Goal: Task Accomplishment & Management: Manage account settings

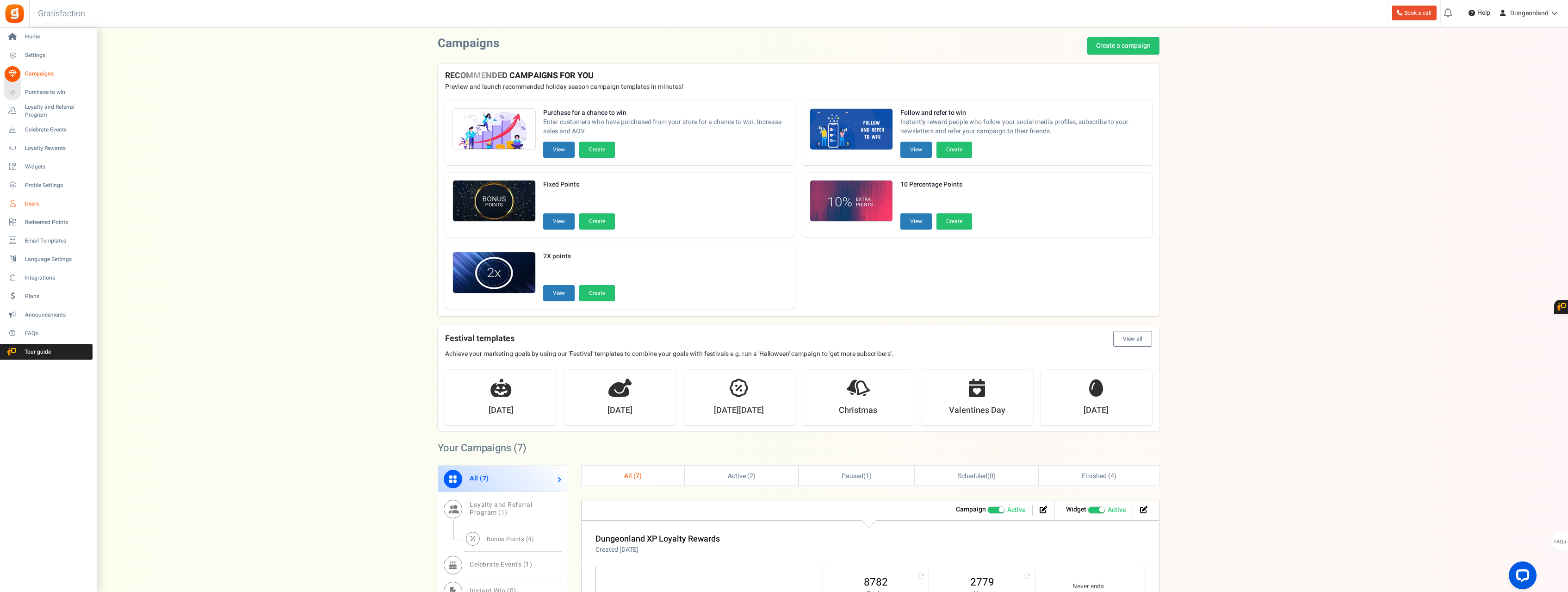
click at [36, 204] on span "Users" at bounding box center [57, 203] width 65 height 8
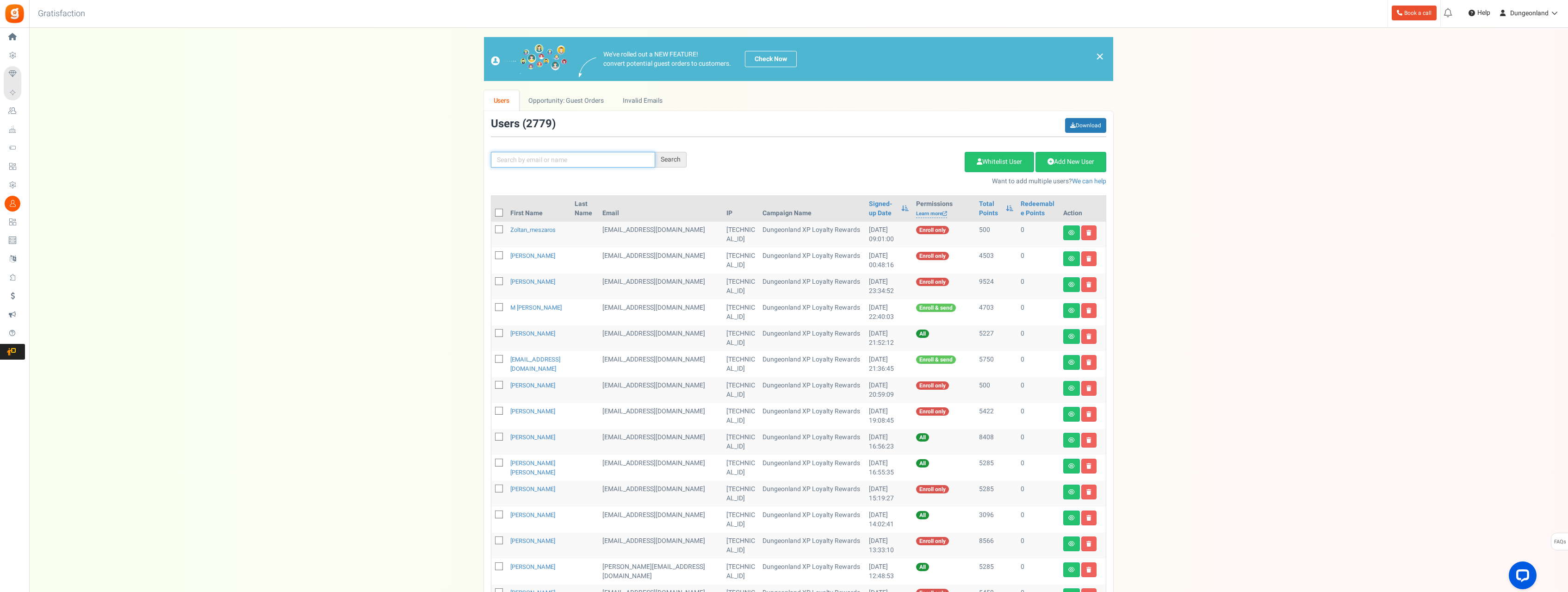
click at [584, 160] on input "text" at bounding box center [573, 160] width 164 height 16
paste input "[PERSON_NAME][EMAIL_ADDRESS][DOMAIN_NAME]"
type input "[PERSON_NAME][EMAIL_ADDRESS][DOMAIN_NAME]"
click at [668, 161] on div "Search" at bounding box center [671, 160] width 32 height 16
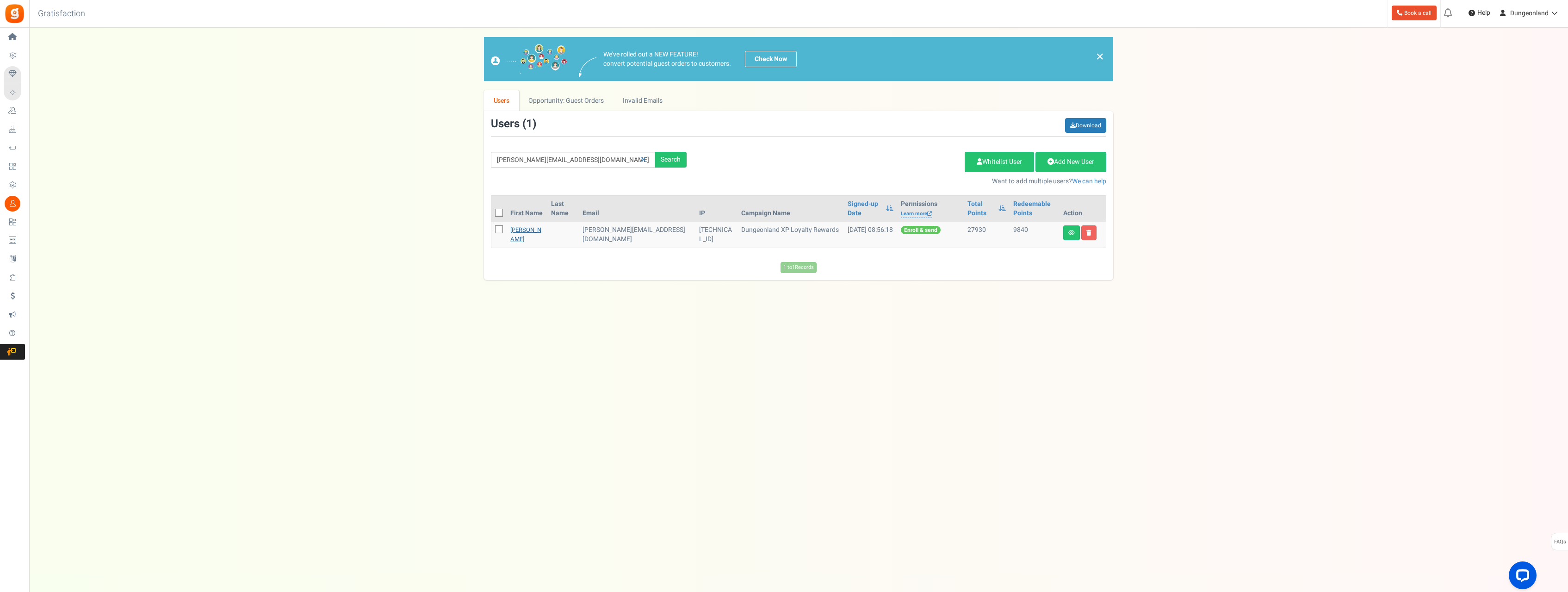
click at [528, 231] on link "[PERSON_NAME]" at bounding box center [525, 234] width 31 height 18
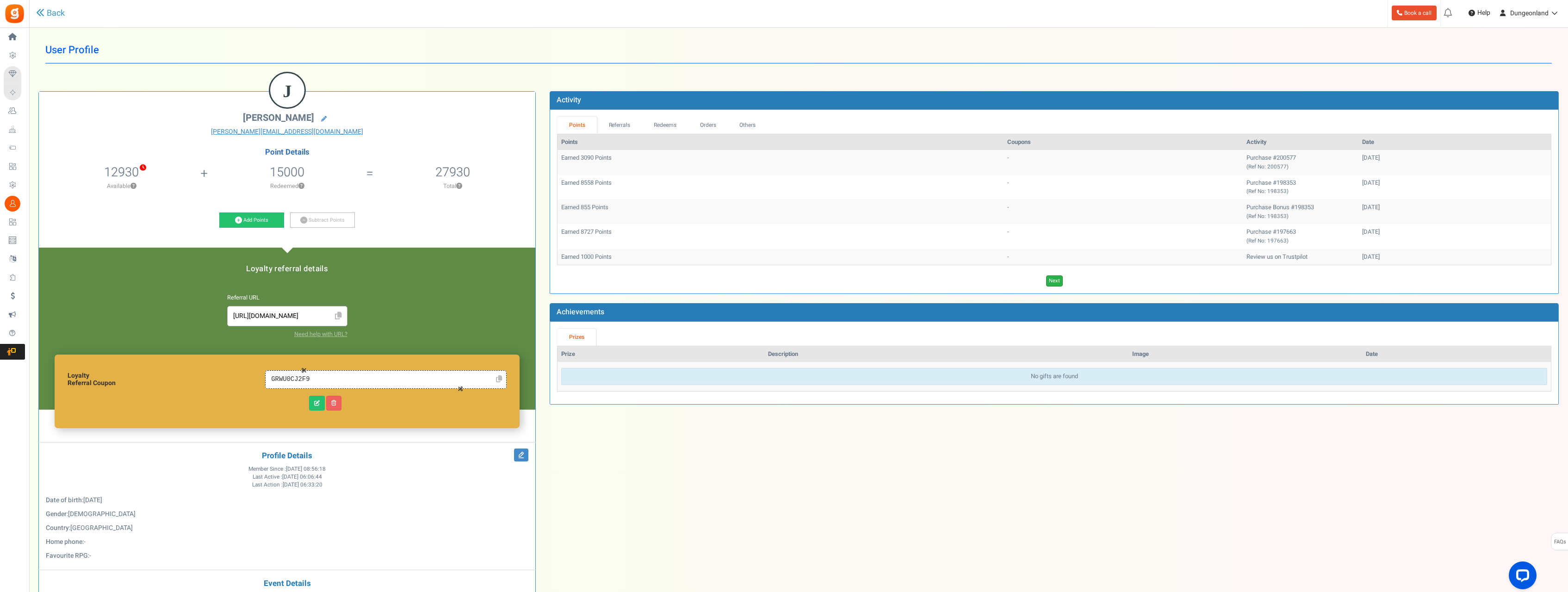
click at [1058, 283] on link "Next" at bounding box center [1054, 281] width 16 height 11
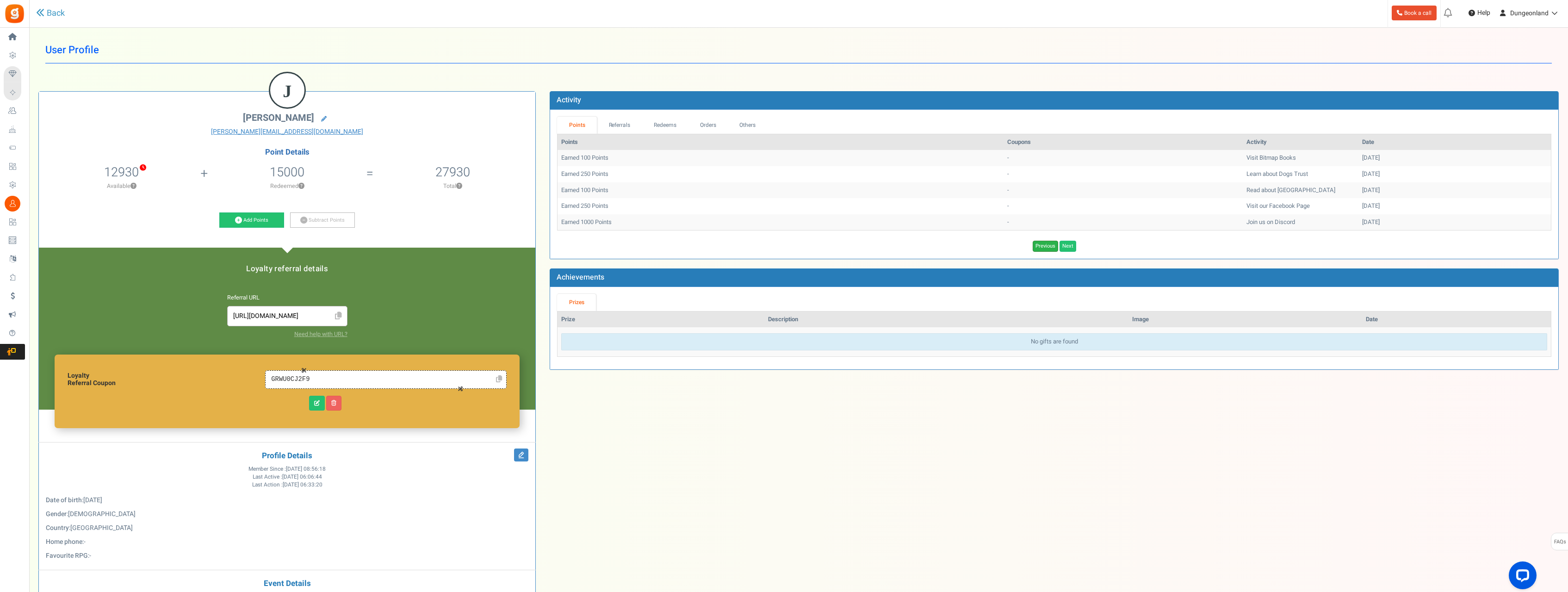
click at [1049, 248] on link "Previous" at bounding box center [1046, 246] width 26 height 11
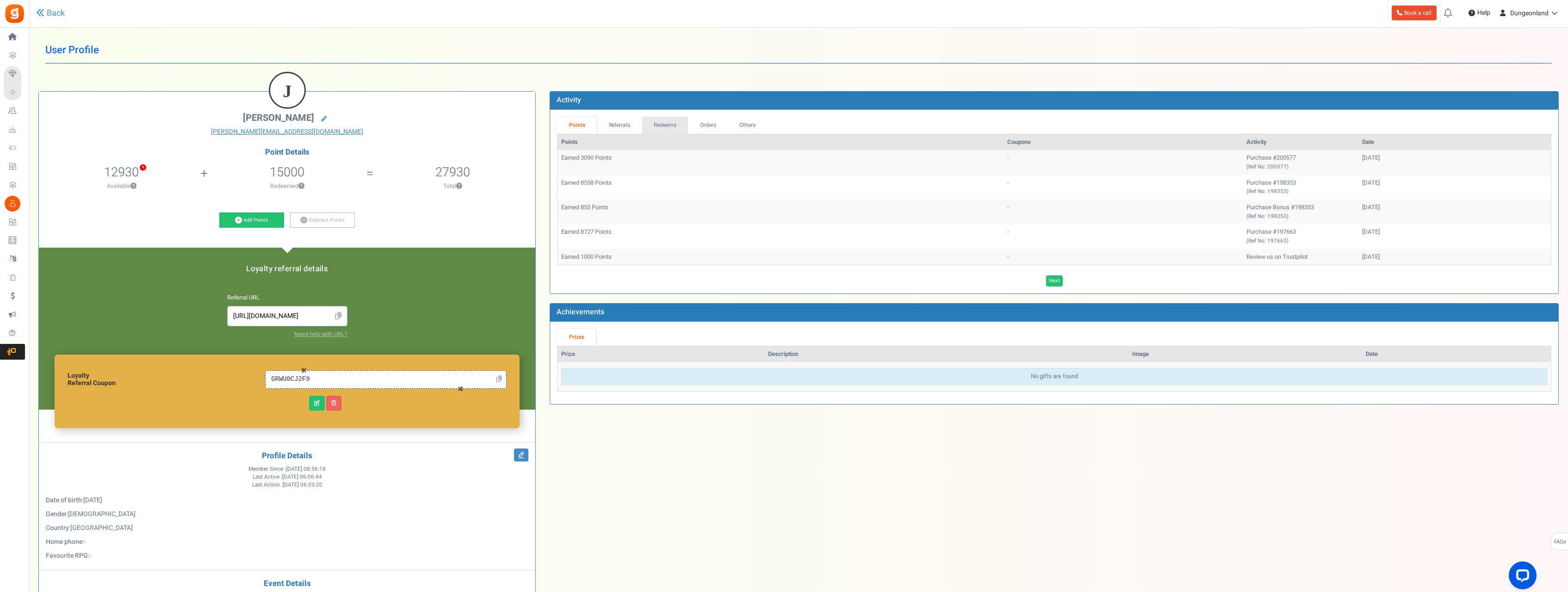
click at [658, 127] on link "Redeems" at bounding box center [665, 125] width 46 height 17
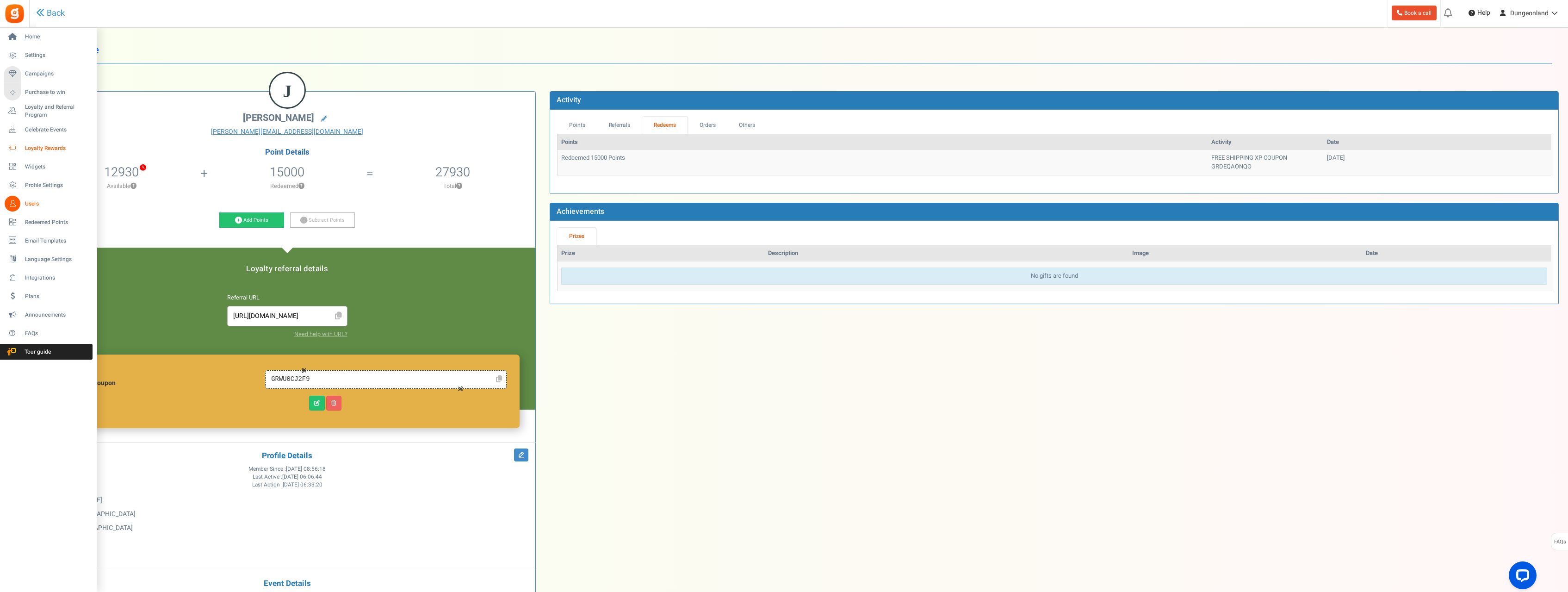
click at [40, 150] on span "Loyalty Rewards" at bounding box center [57, 148] width 65 height 8
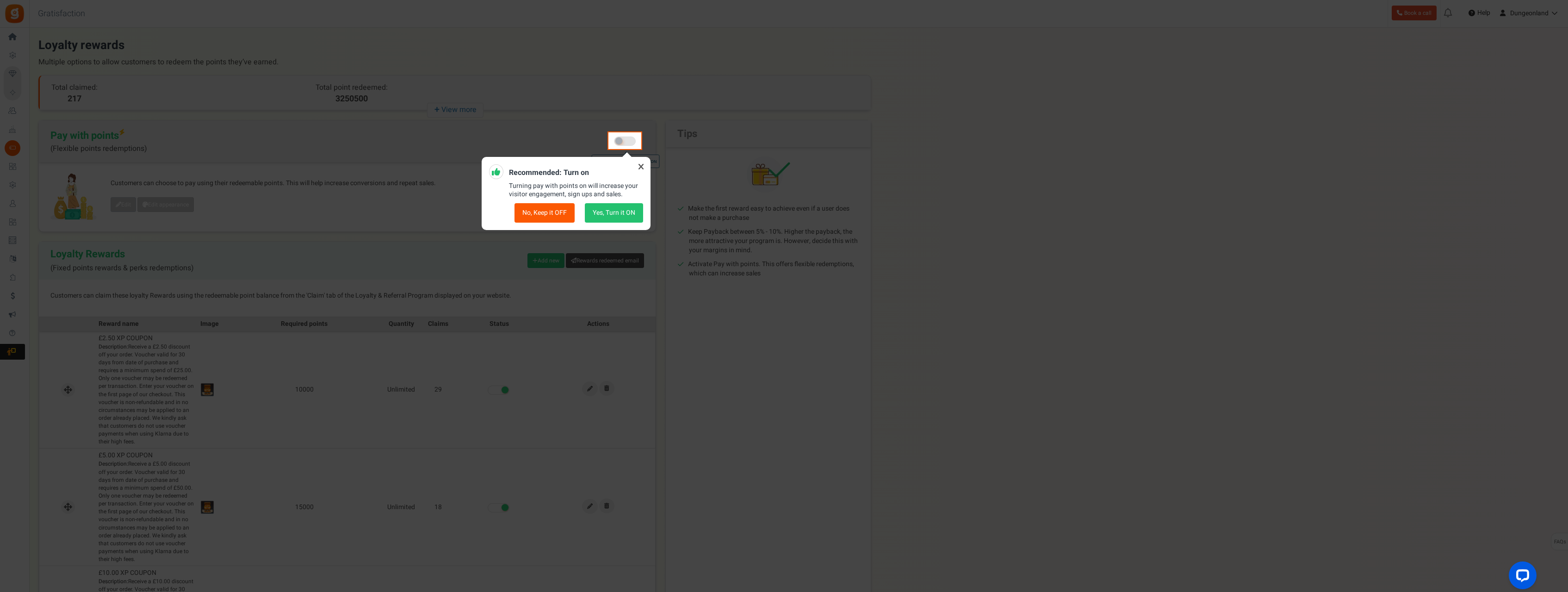
click at [643, 164] on icon at bounding box center [641, 166] width 15 height 15
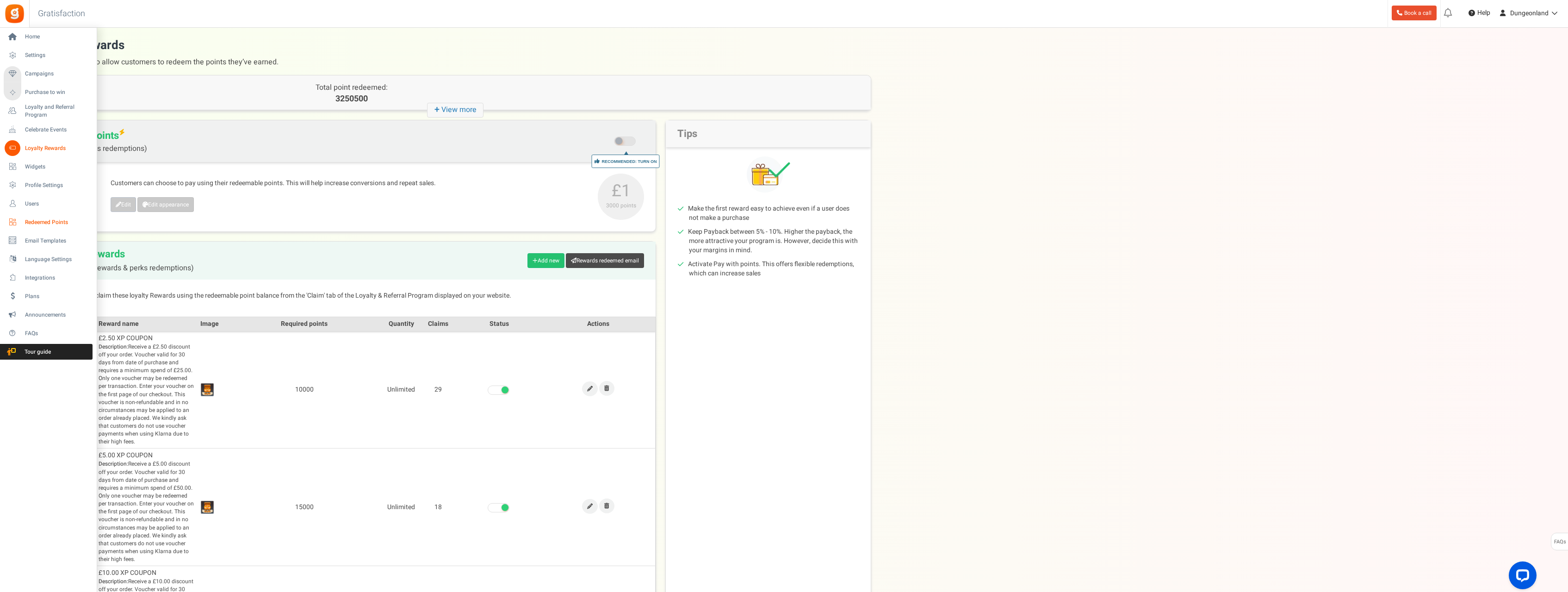
click at [52, 219] on span "Redeemed Points" at bounding box center [57, 222] width 65 height 8
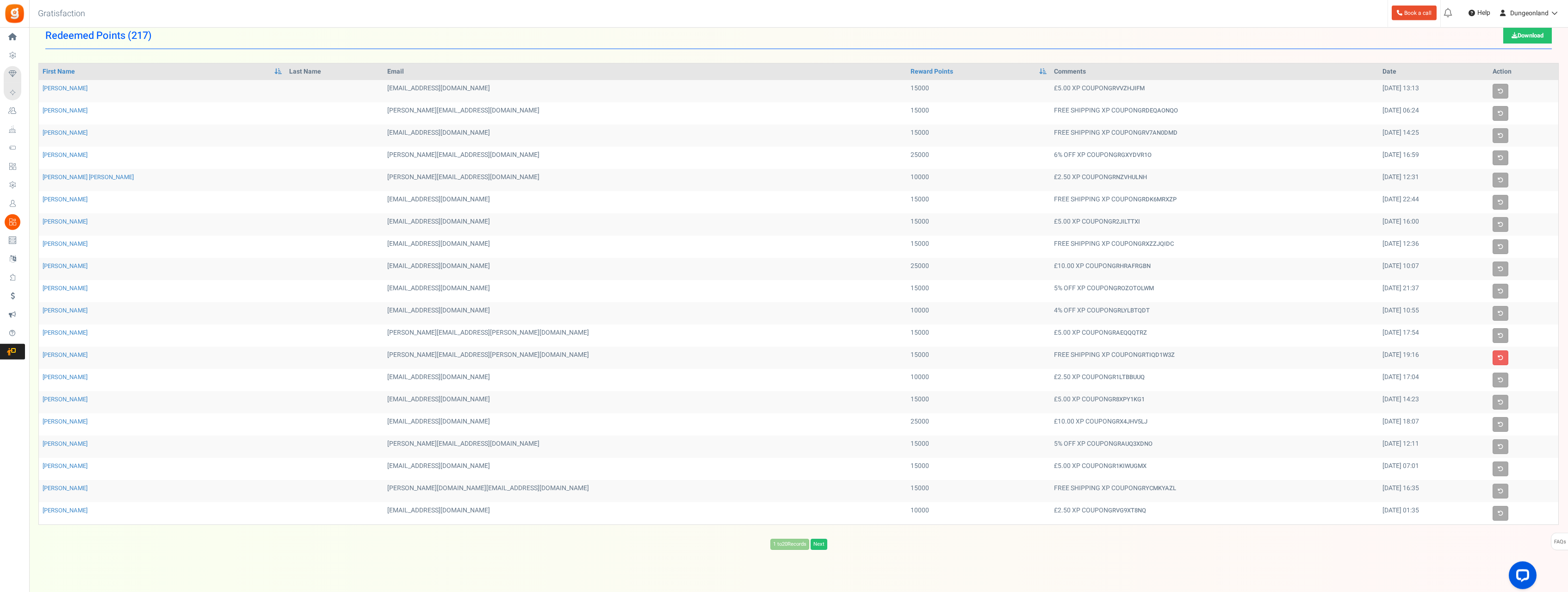
scroll to position [28, 0]
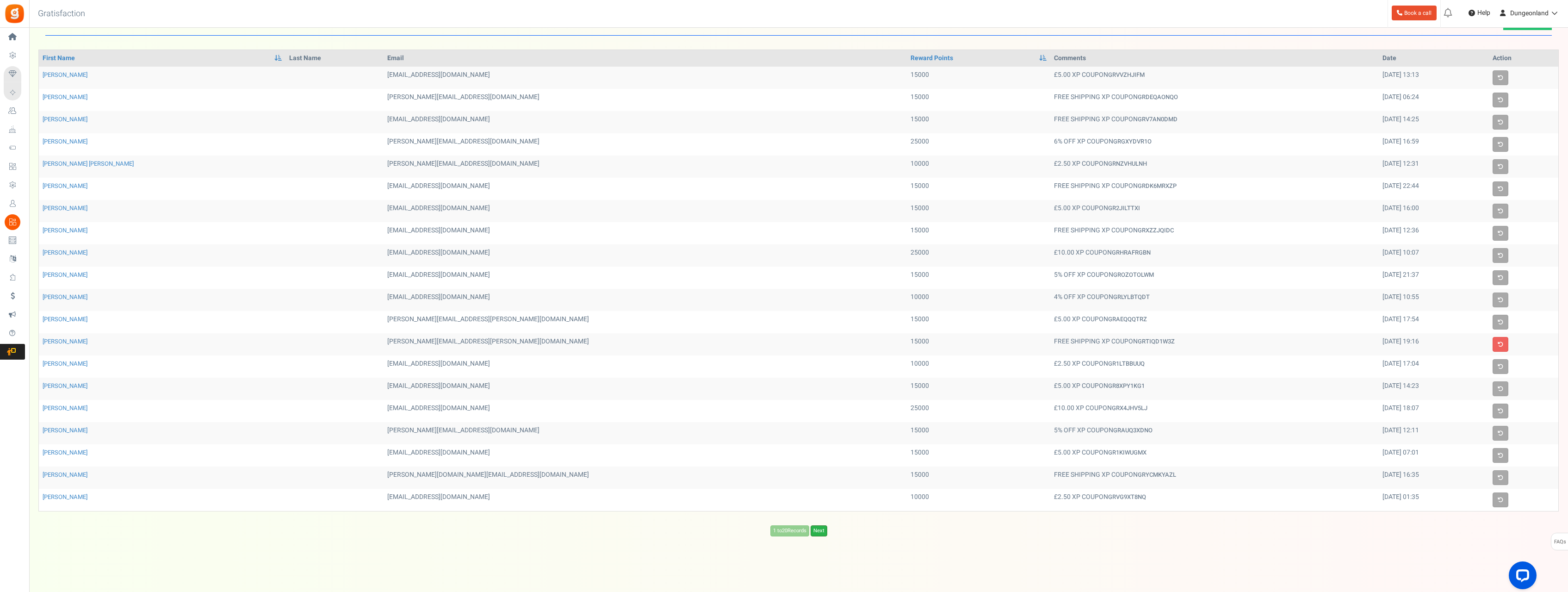
click at [821, 530] on link "Next" at bounding box center [819, 531] width 16 height 11
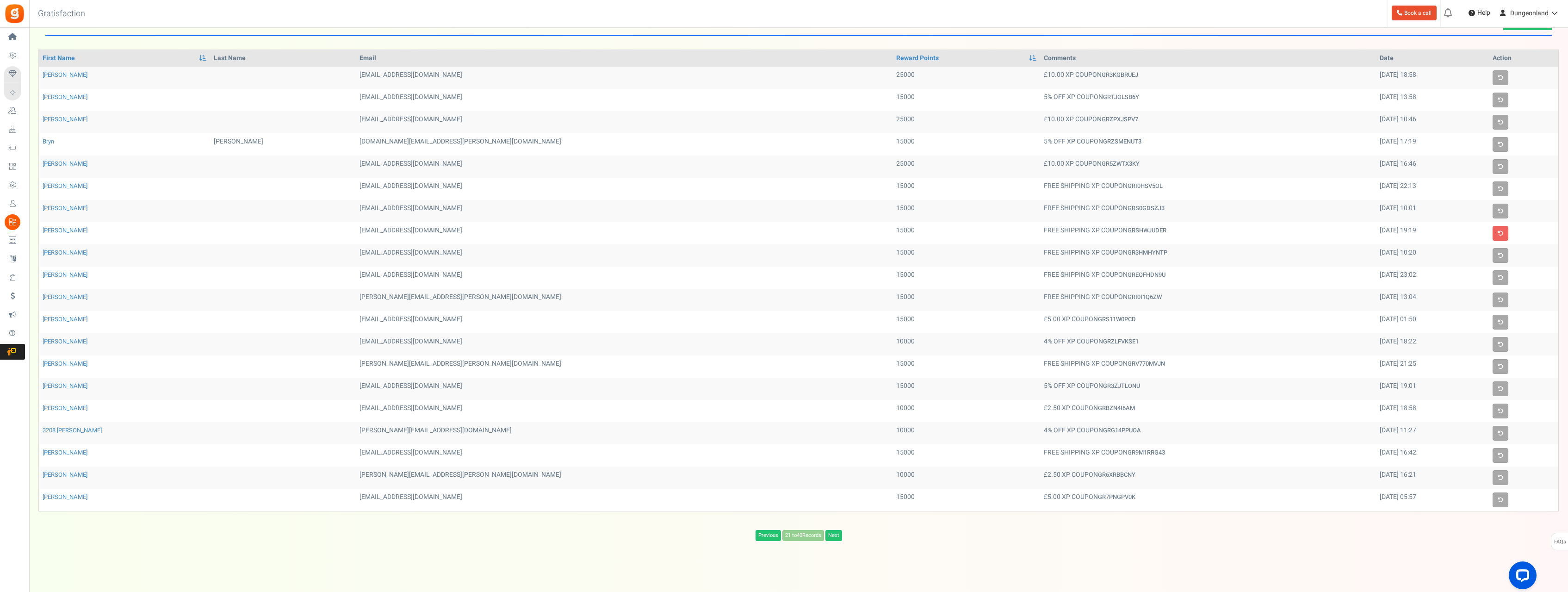
click at [821, 530] on div "Previous 21 to 40 Records Next Loading..." at bounding box center [798, 535] width 1507 height 11
click at [836, 537] on link "Next" at bounding box center [833, 535] width 16 height 11
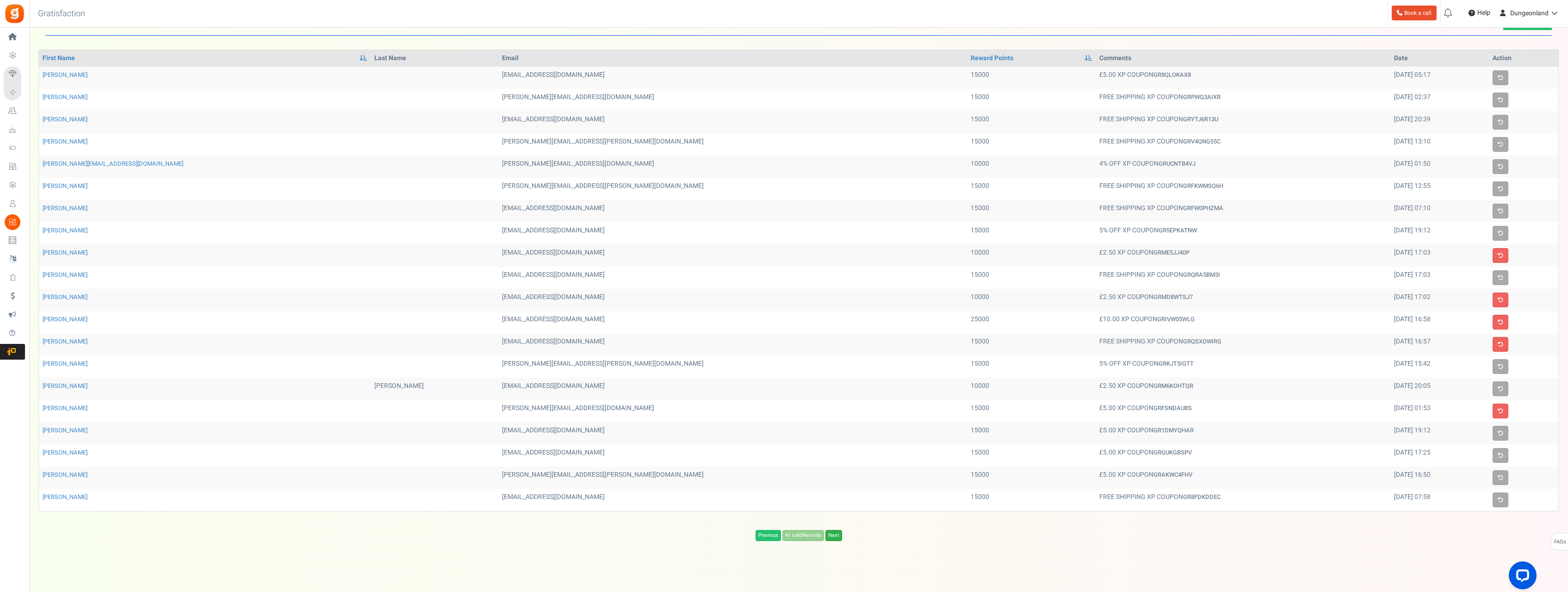
click at [835, 536] on link "Next" at bounding box center [833, 535] width 16 height 11
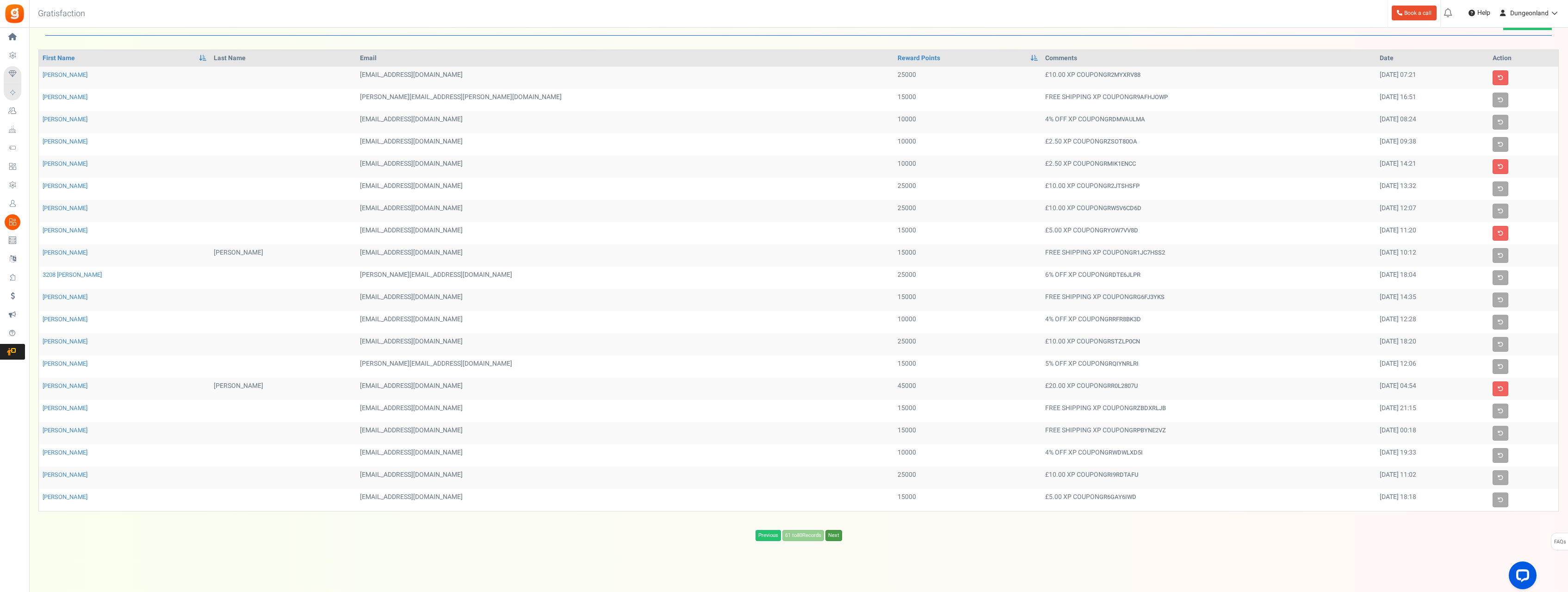
click at [835, 536] on link "Next" at bounding box center [833, 535] width 16 height 11
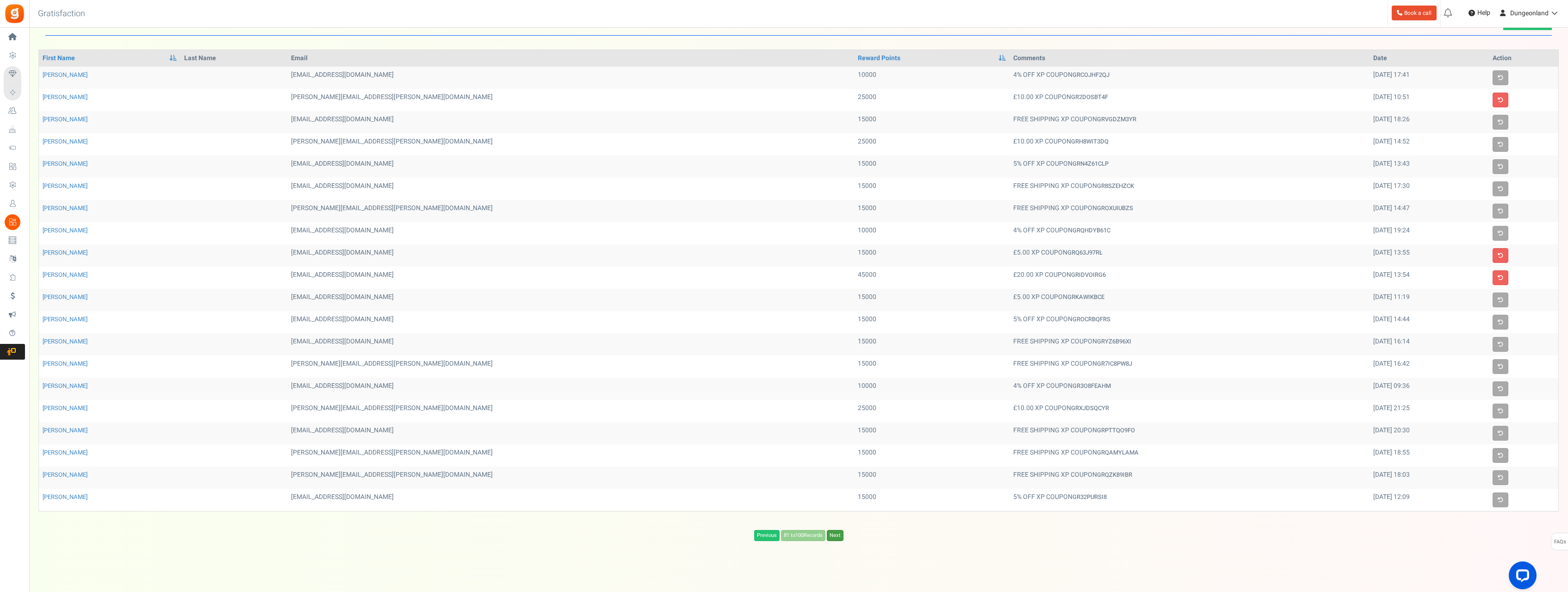
click at [835, 536] on link "Next" at bounding box center [835, 535] width 16 height 11
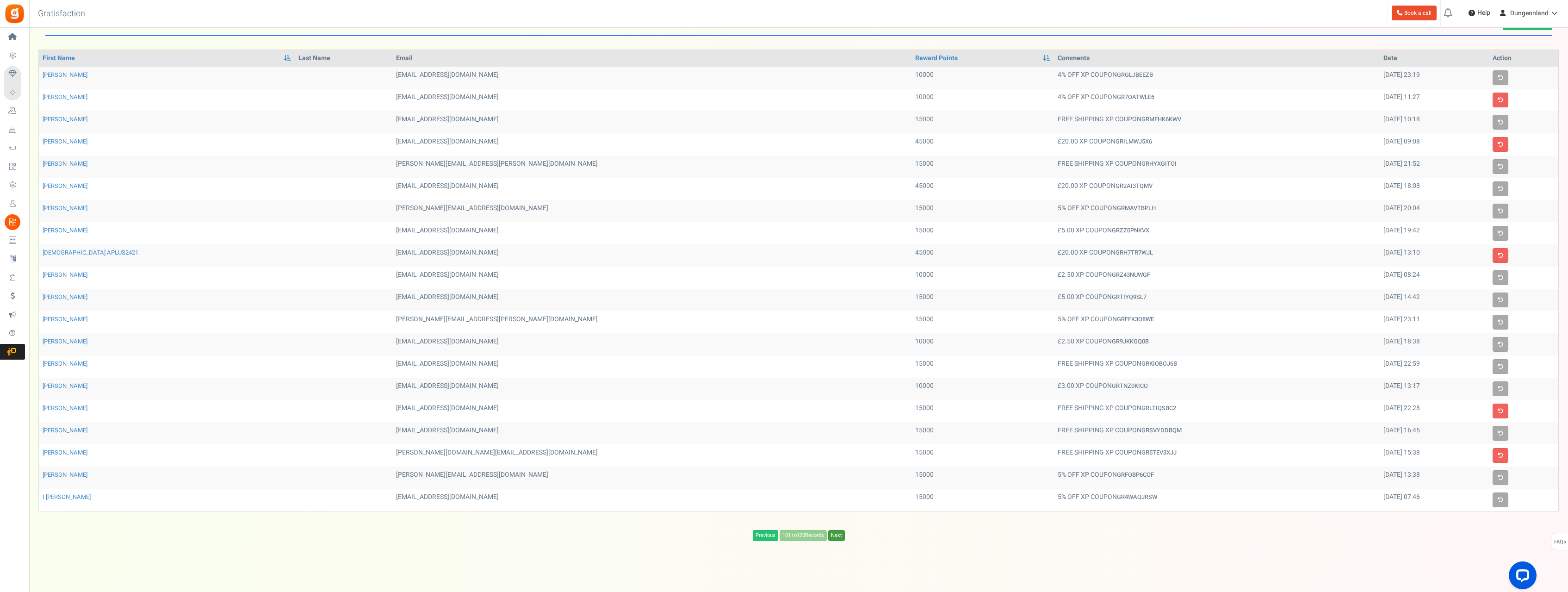
click at [835, 536] on link "Next" at bounding box center [836, 535] width 16 height 11
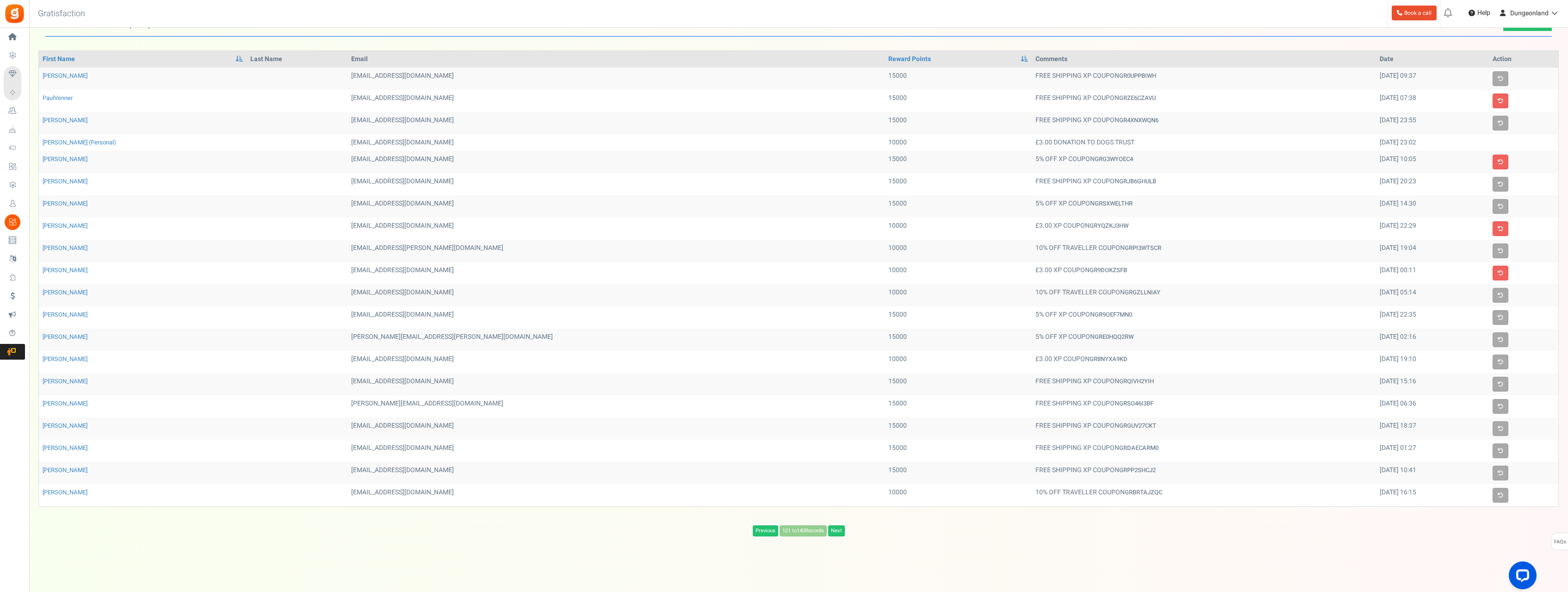
scroll to position [27, 0]
click at [835, 534] on link "Next" at bounding box center [836, 531] width 16 height 11
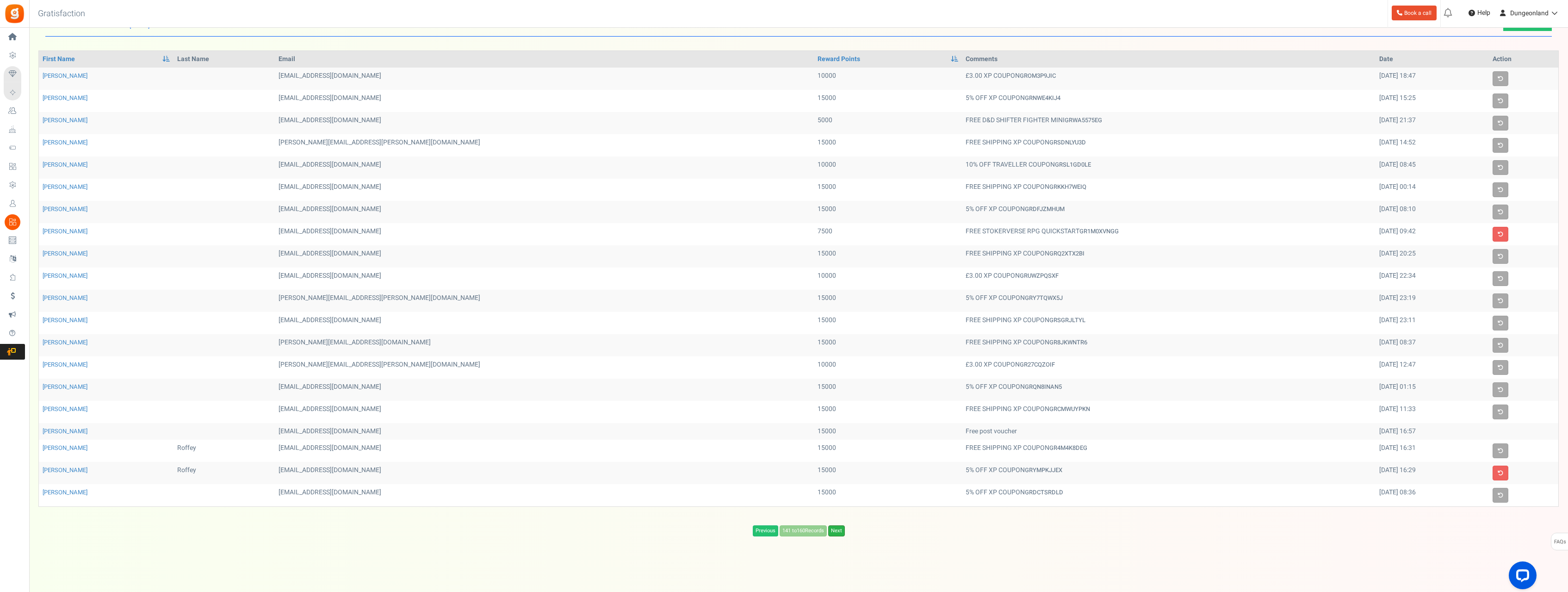
click at [842, 532] on link "Next" at bounding box center [836, 531] width 16 height 11
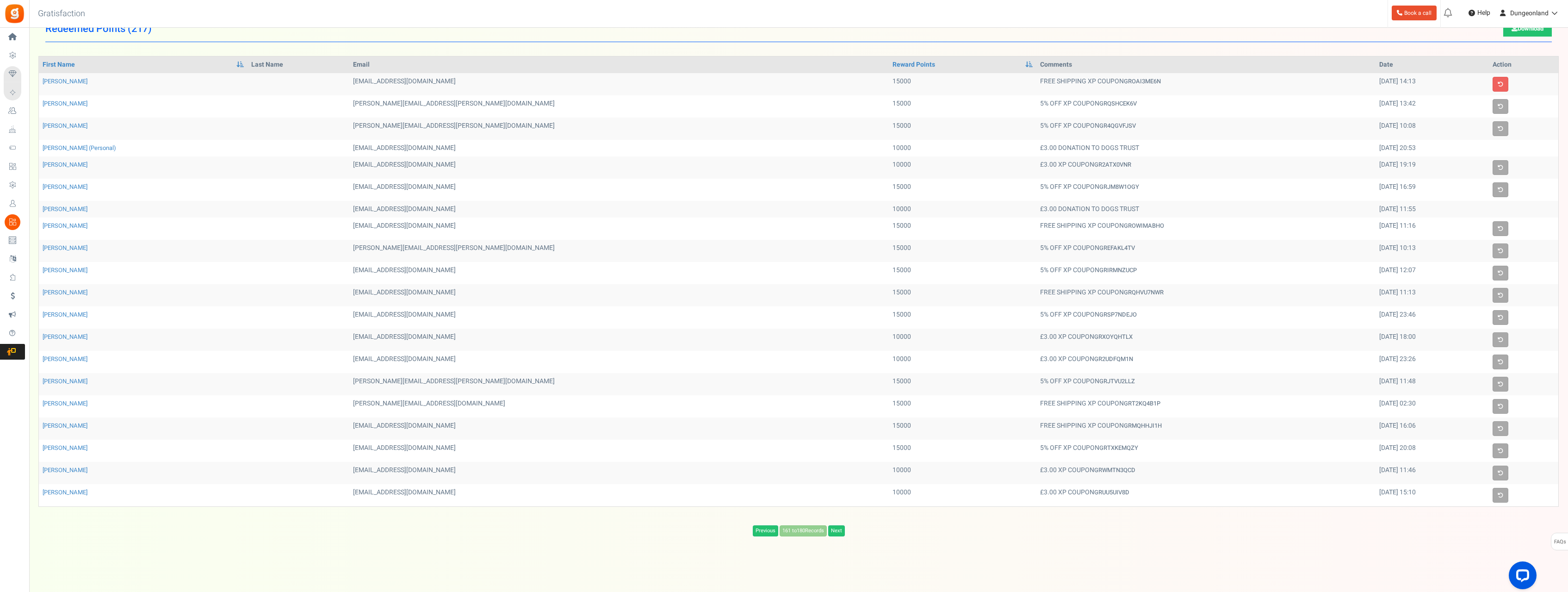
scroll to position [21, 0]
click at [842, 532] on link "Next" at bounding box center [836, 531] width 16 height 11
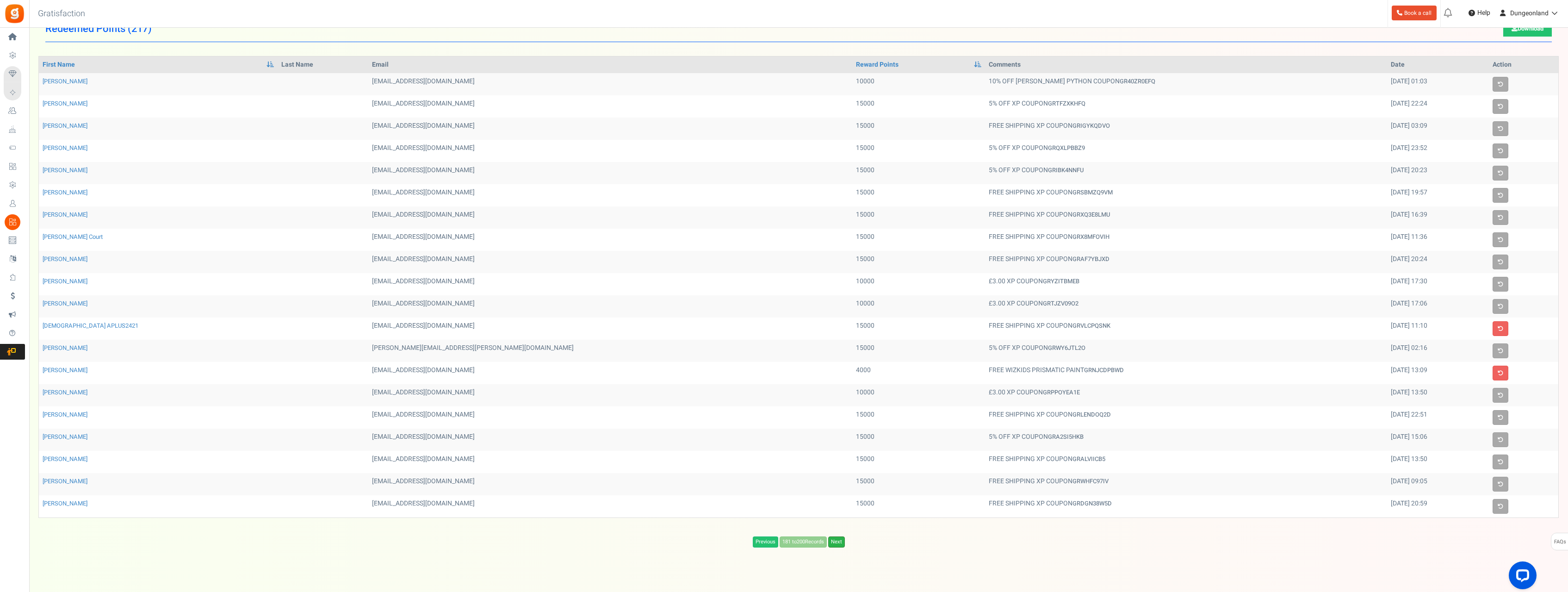
click at [840, 541] on link "Next" at bounding box center [836, 542] width 16 height 11
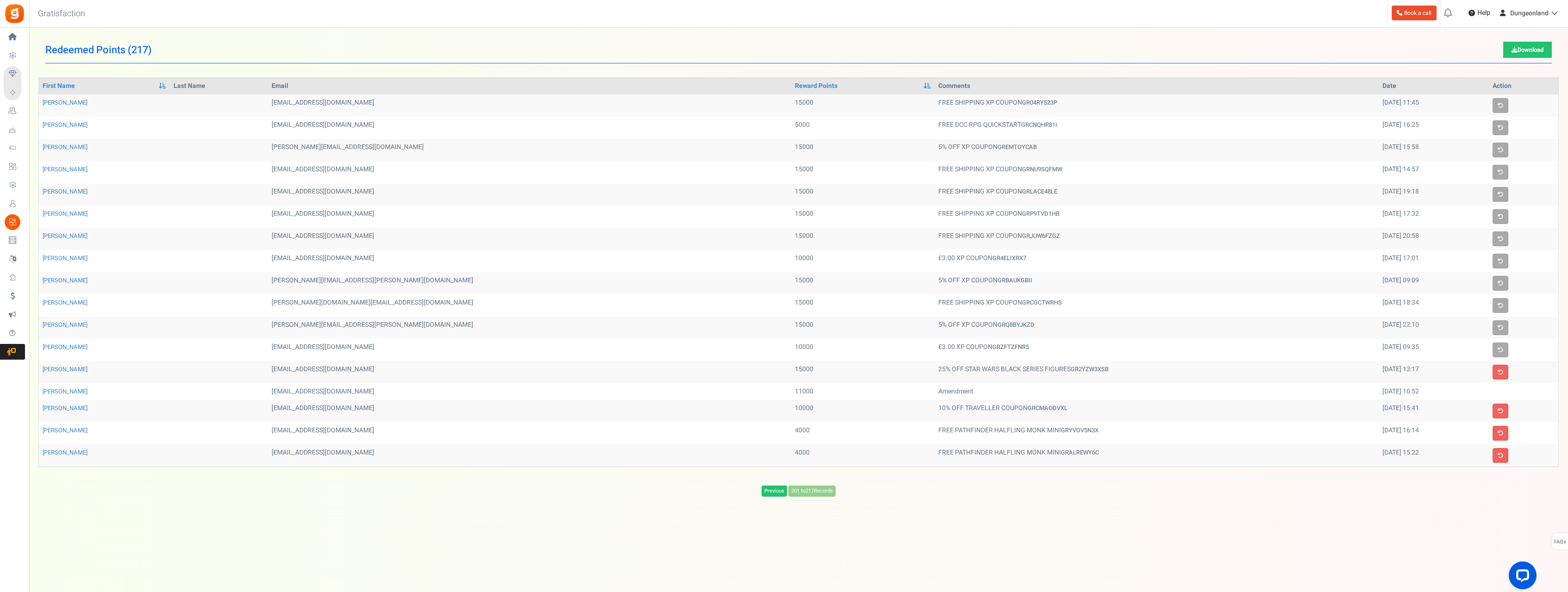
scroll to position [0, 0]
click at [774, 492] on link "Previous" at bounding box center [774, 491] width 26 height 11
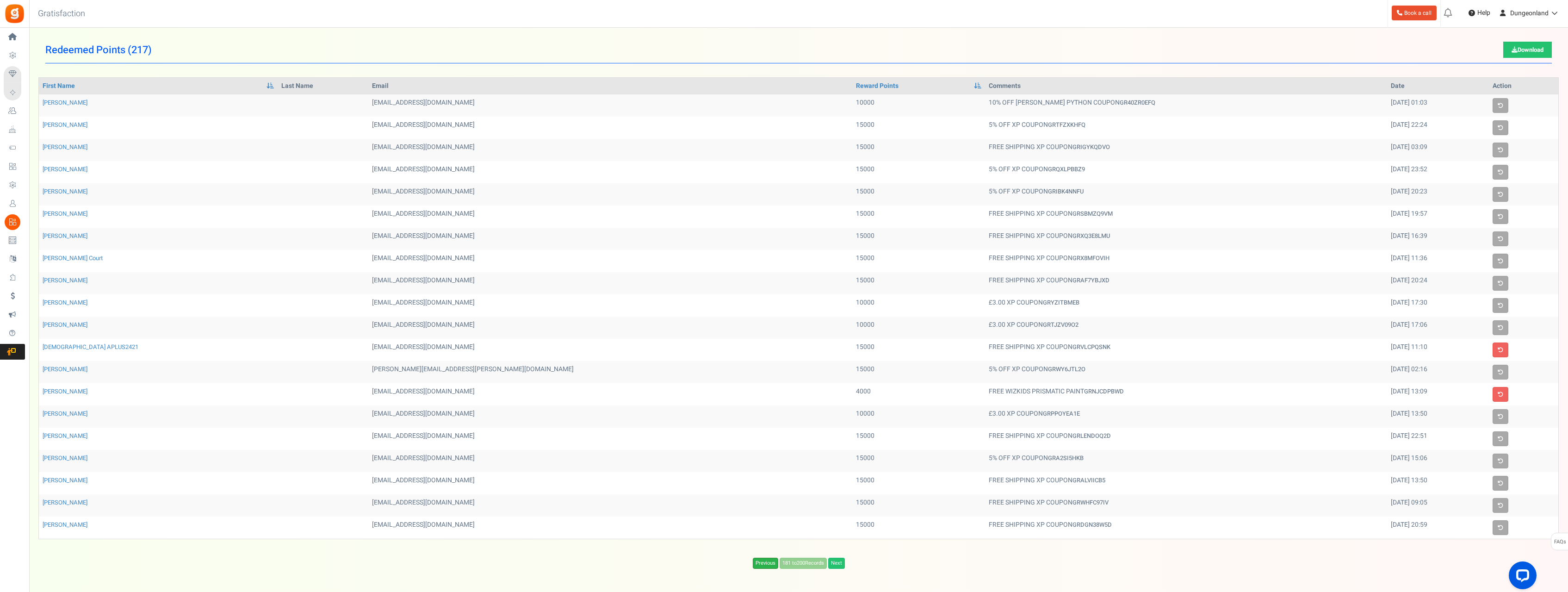
click at [766, 563] on link "Previous" at bounding box center [766, 563] width 26 height 11
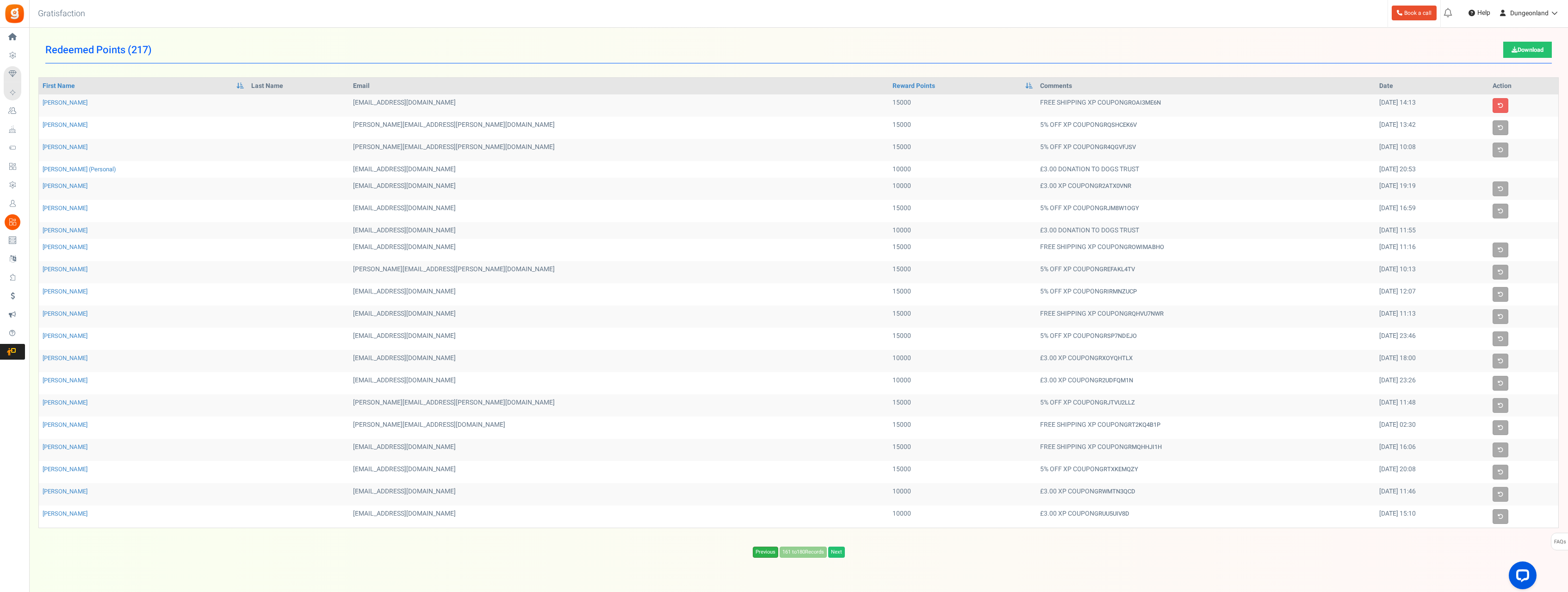
click at [761, 556] on link "Previous" at bounding box center [766, 552] width 26 height 11
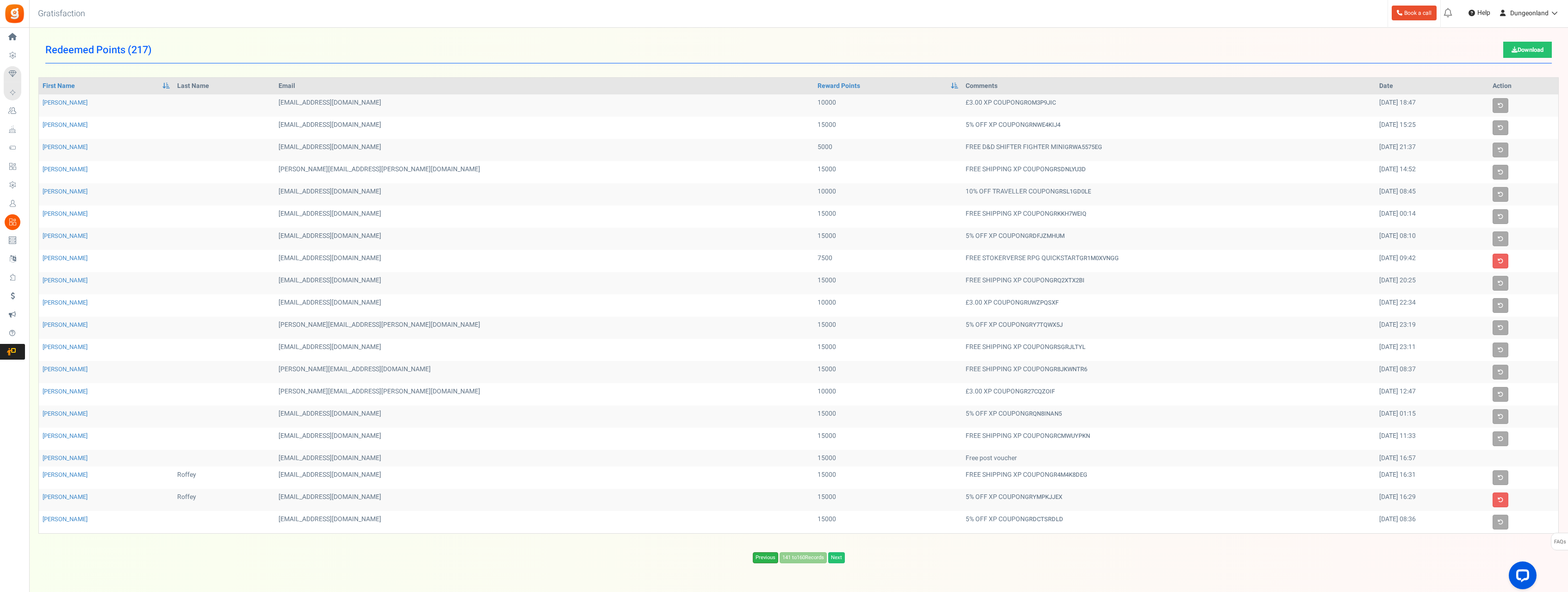
click at [762, 556] on link "Previous" at bounding box center [766, 558] width 26 height 11
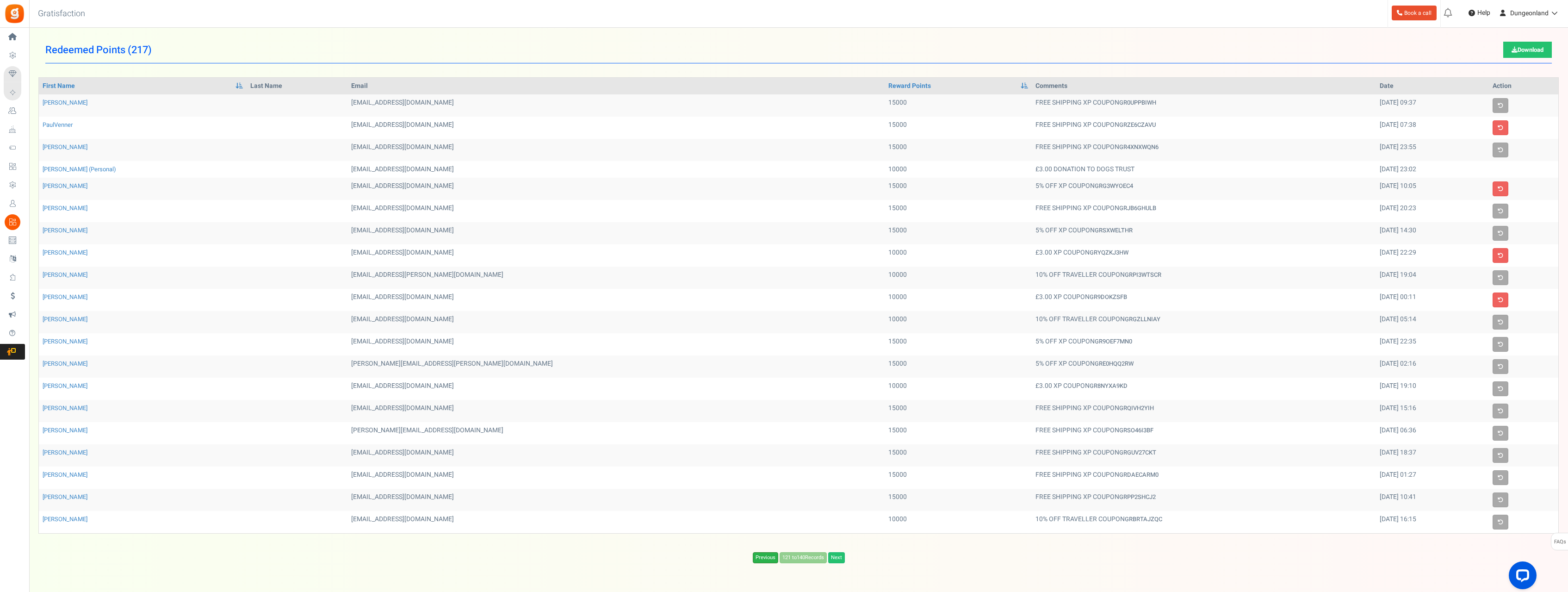
click at [766, 555] on link "Previous" at bounding box center [766, 558] width 26 height 11
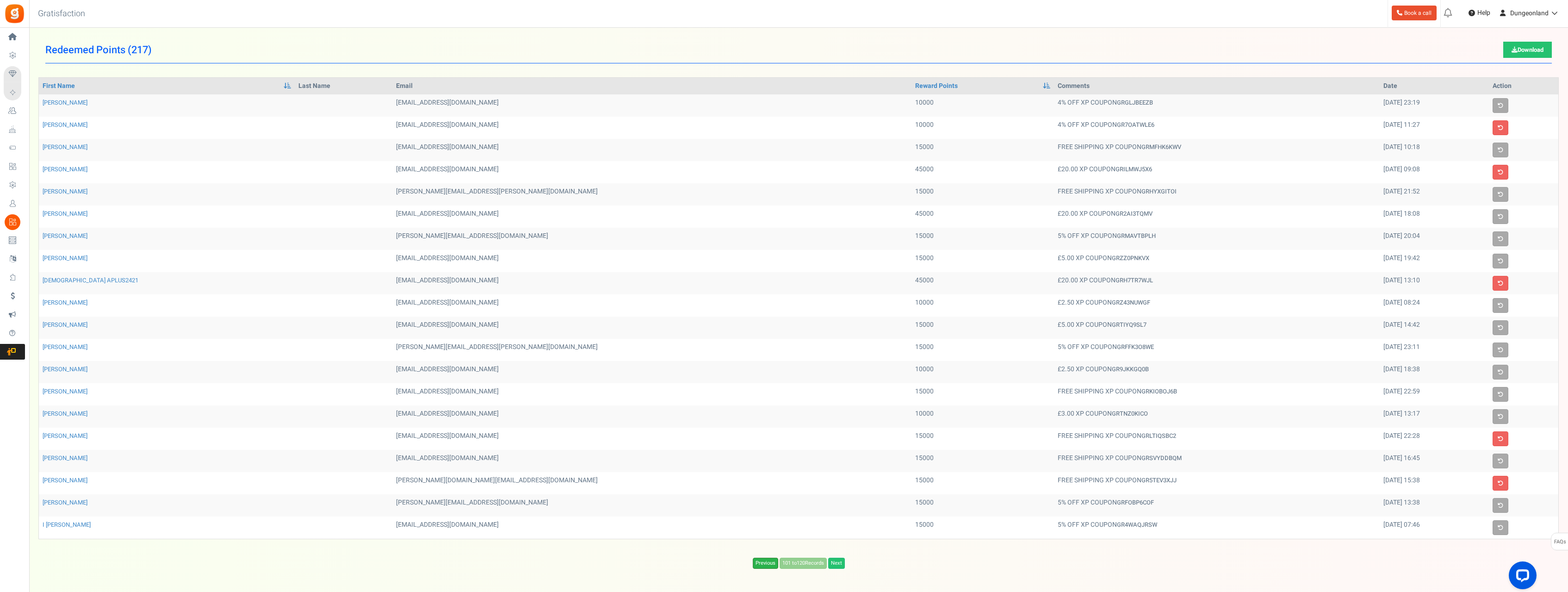
click at [765, 563] on link "Previous" at bounding box center [766, 563] width 26 height 11
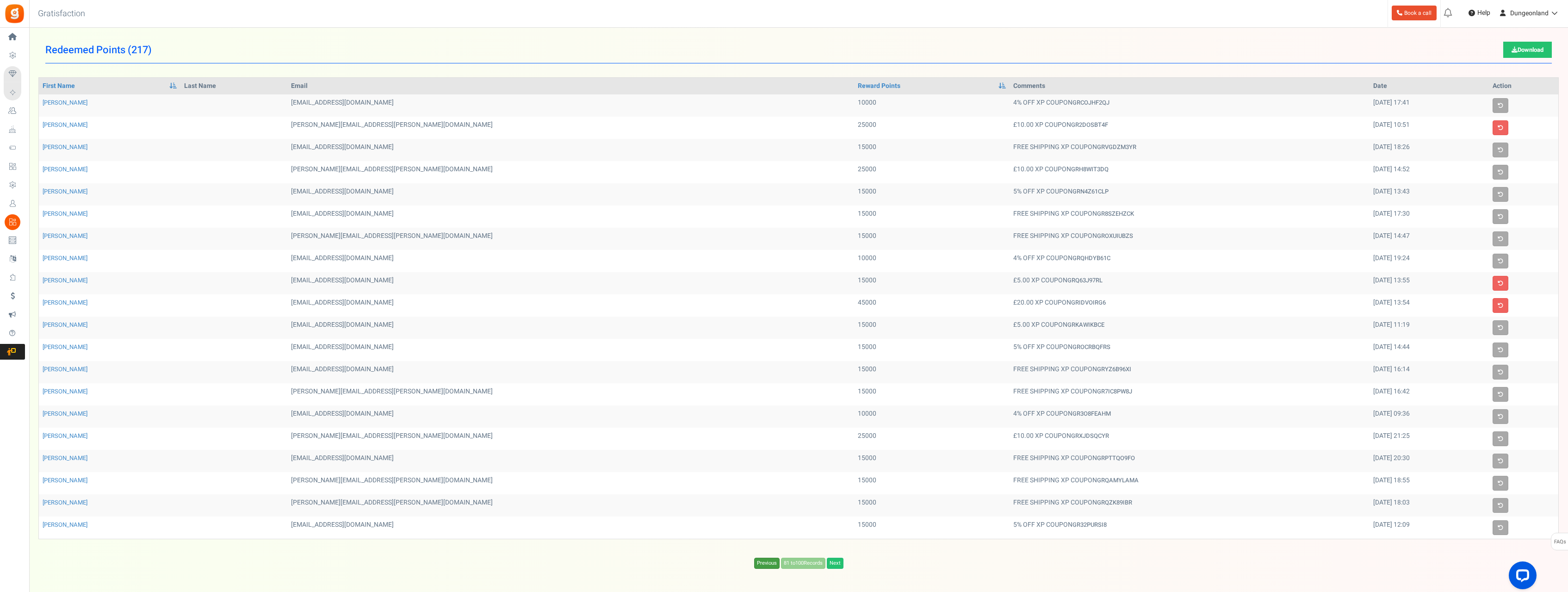
click at [765, 563] on link "Previous" at bounding box center [767, 563] width 26 height 11
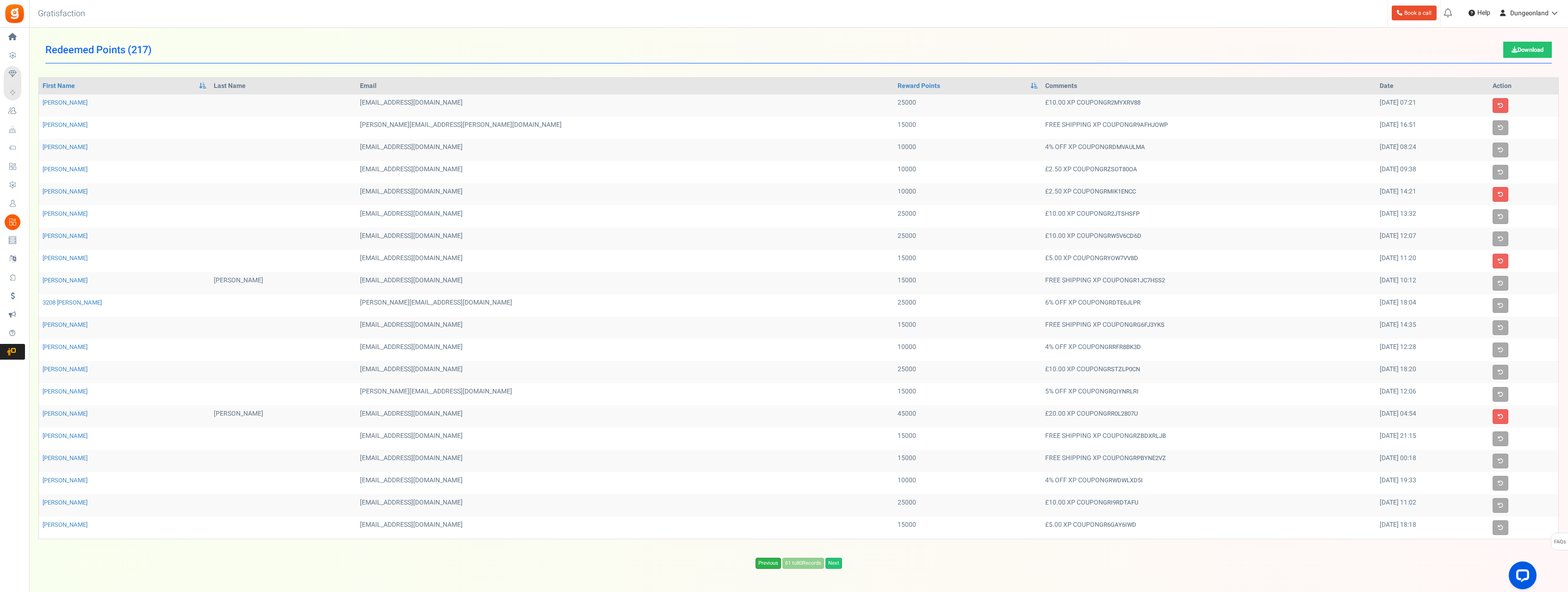
click at [765, 563] on link "Previous" at bounding box center [768, 563] width 26 height 11
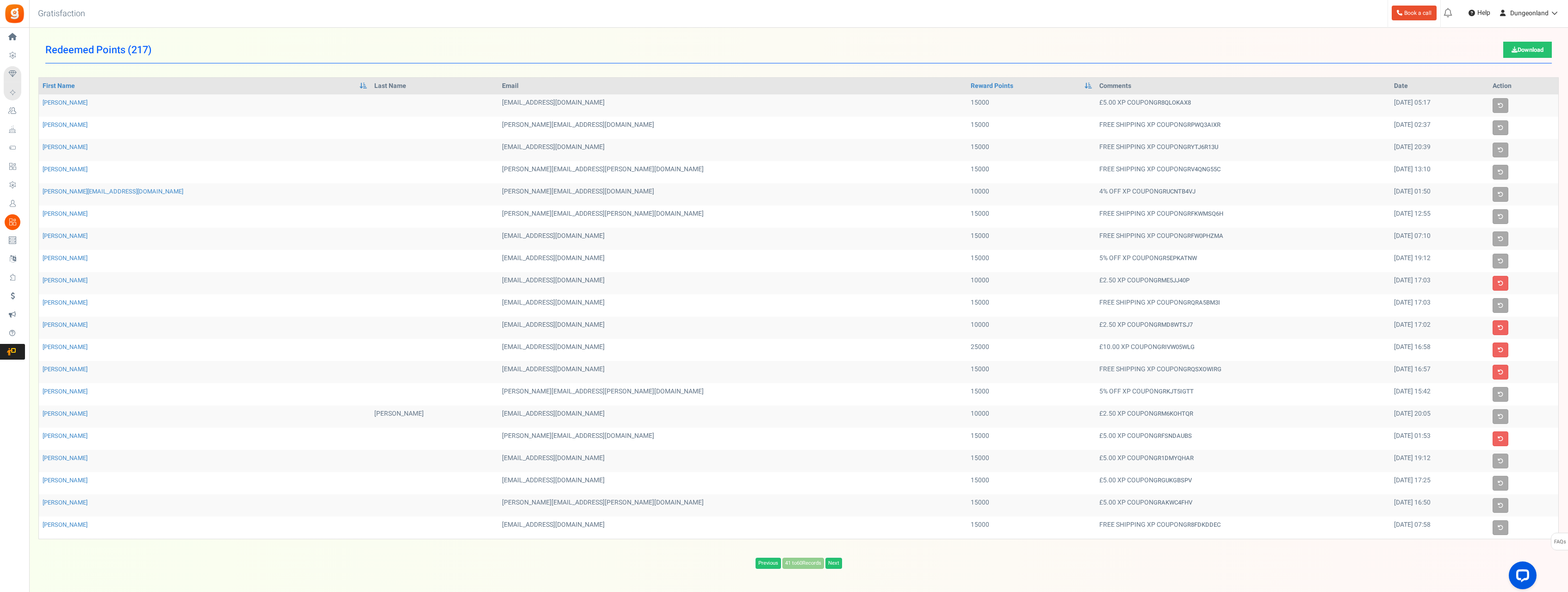
drag, startPoint x: 508, startPoint y: 280, endPoint x: 414, endPoint y: 284, distance: 94.1
click at [499, 284] on td "[EMAIL_ADDRESS][DOMAIN_NAME]" at bounding box center [733, 283] width 469 height 22
copy td "[EMAIL_ADDRESS][DOMAIN_NAME]"
click at [763, 565] on link "Previous" at bounding box center [768, 563] width 26 height 11
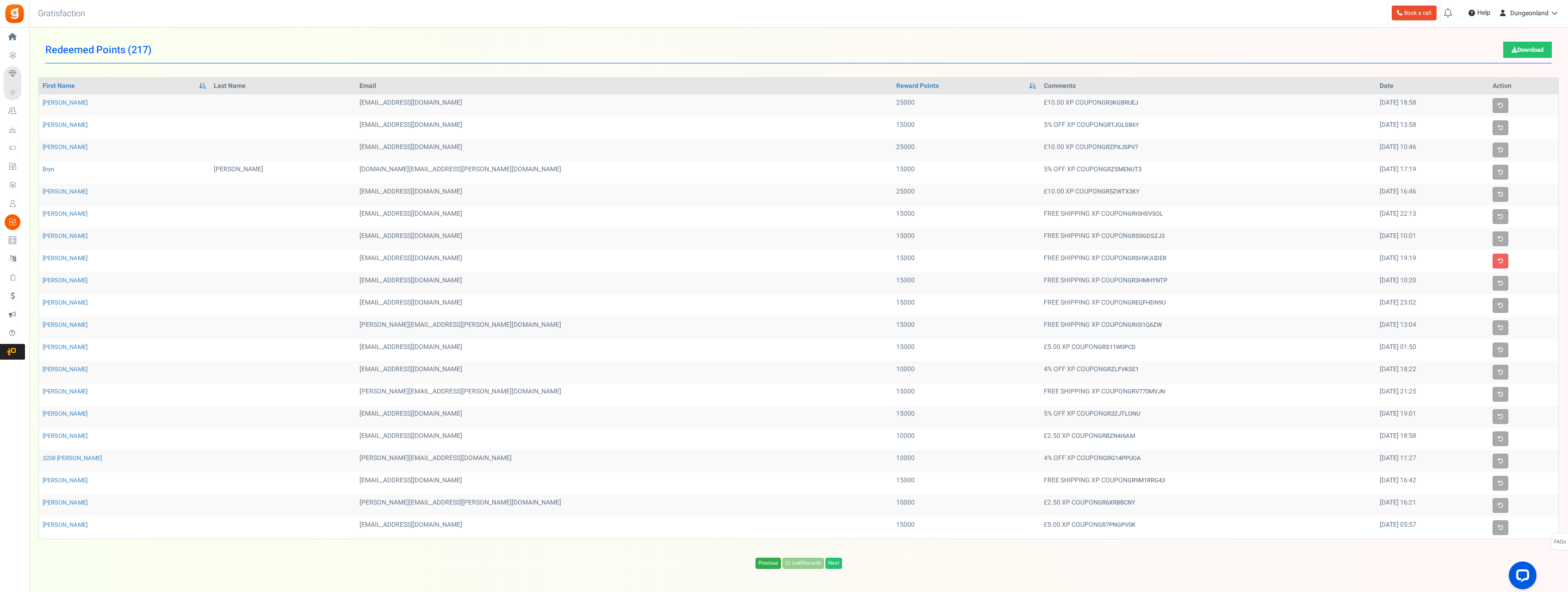
click at [766, 565] on link "Previous" at bounding box center [768, 563] width 26 height 11
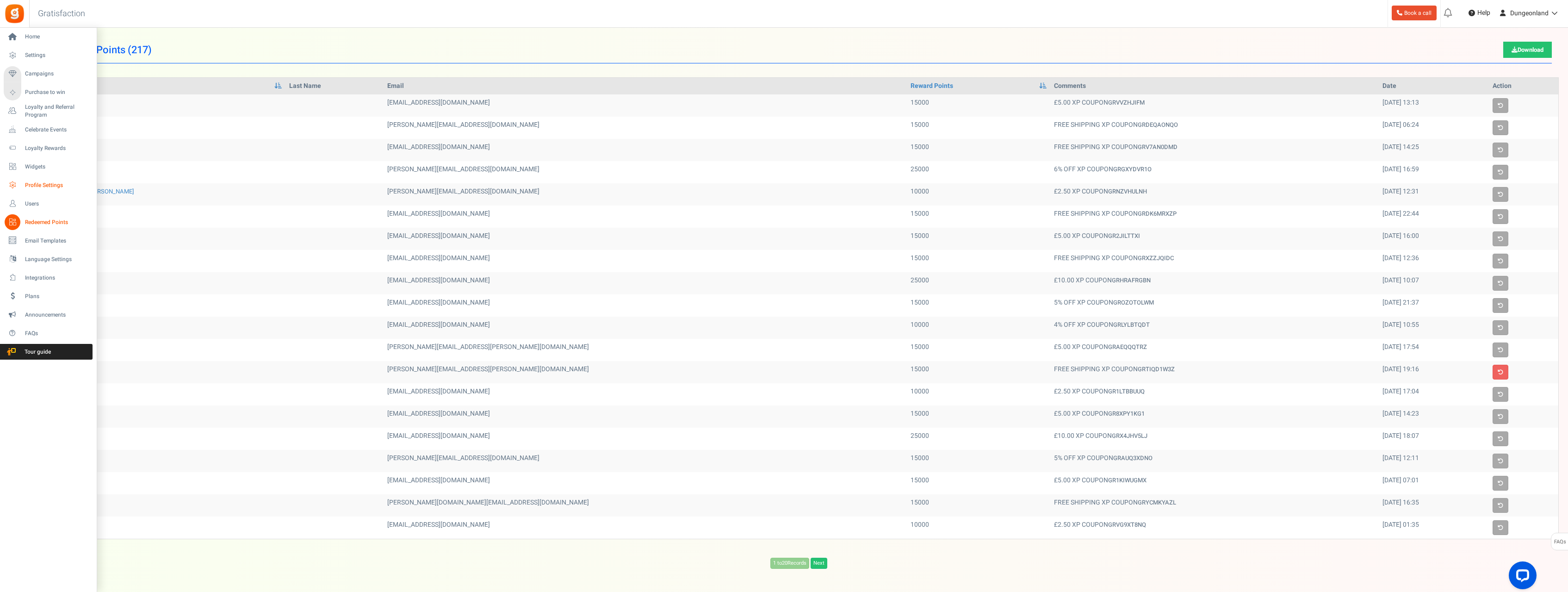
click at [31, 190] on link "Profile Settings" at bounding box center [48, 185] width 89 height 16
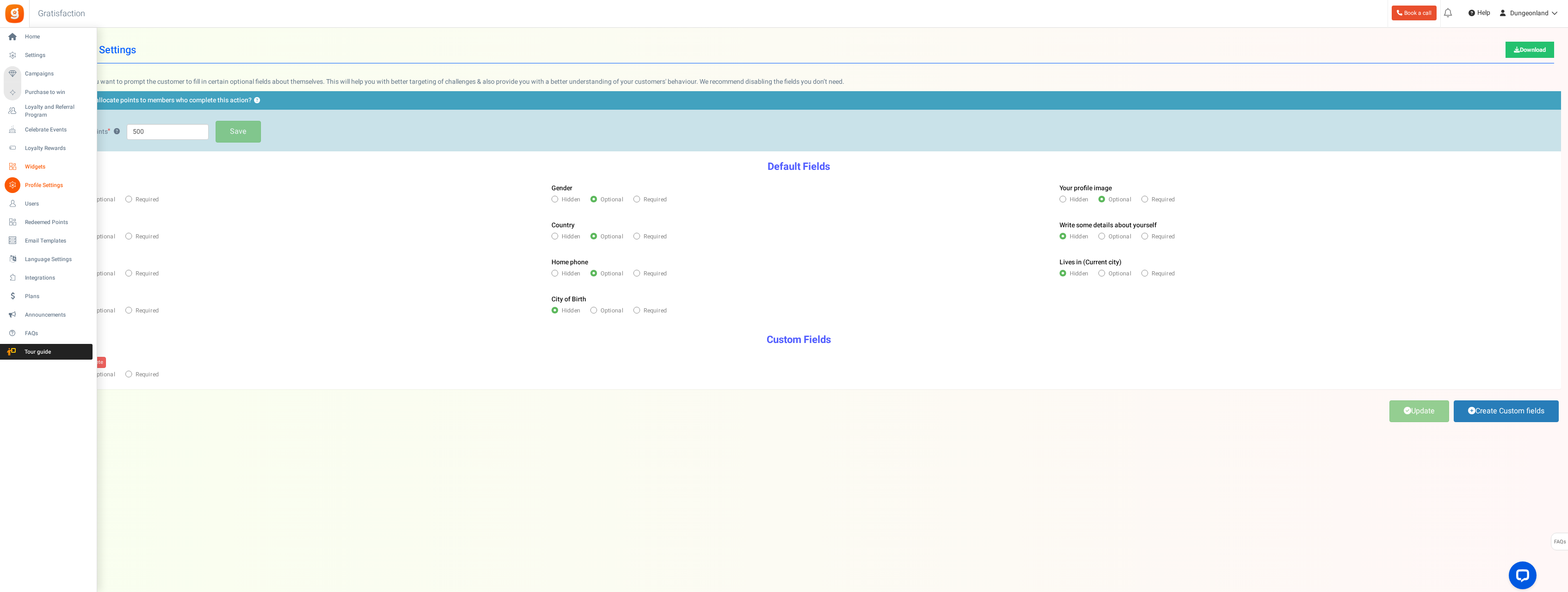
click at [32, 167] on span "Widgets" at bounding box center [57, 167] width 65 height 8
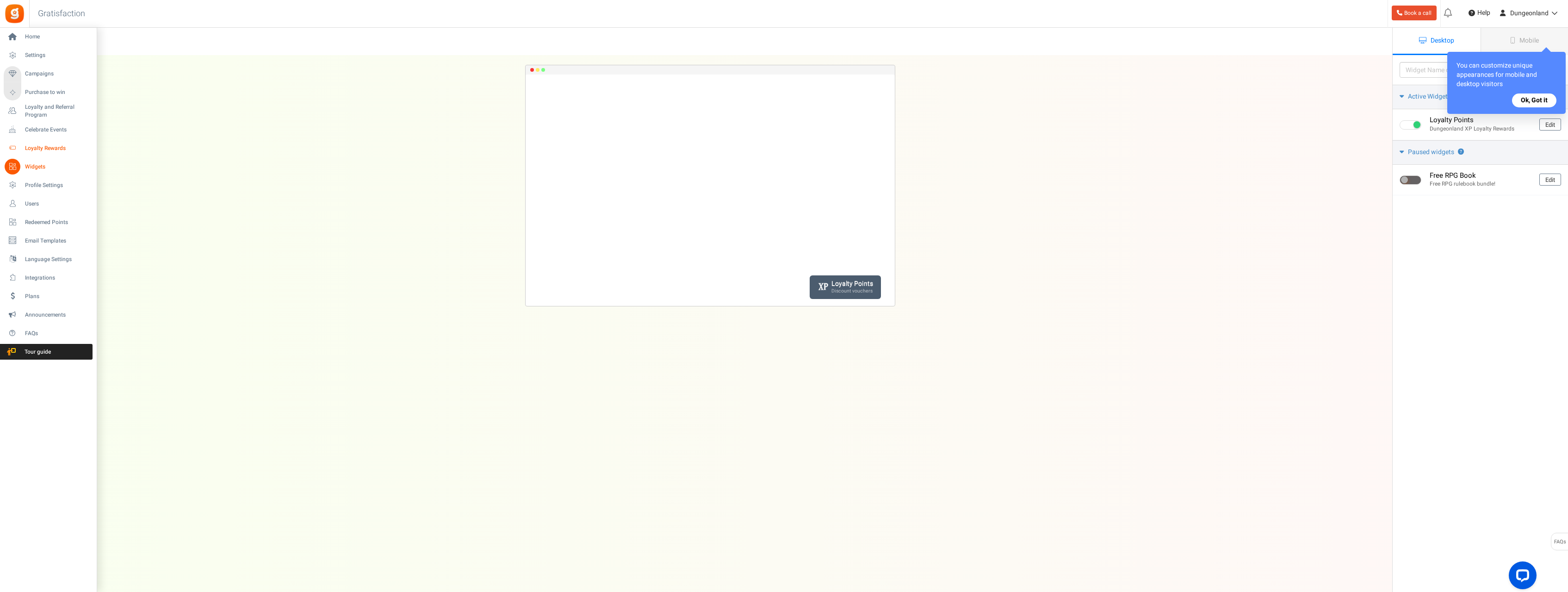
click at [41, 149] on span "Loyalty Rewards" at bounding box center [57, 148] width 65 height 8
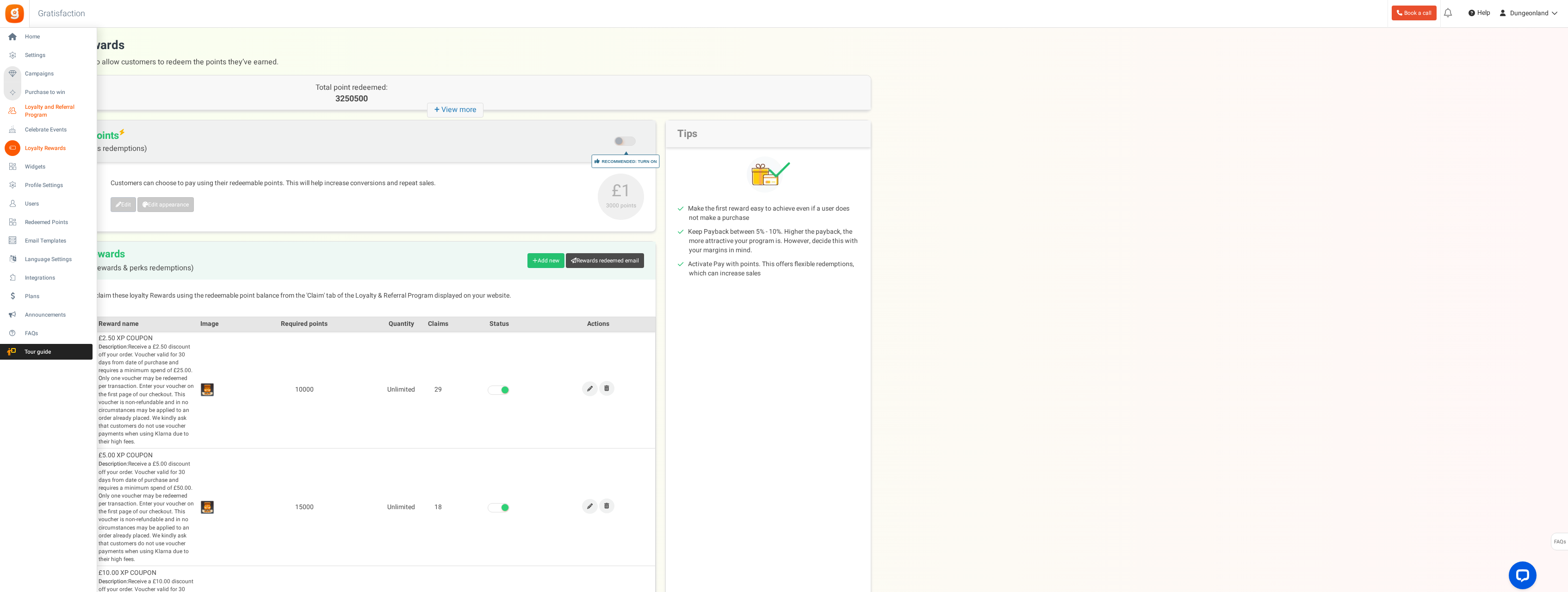
click at [34, 117] on span "Loyalty and Referral Program" at bounding box center [58, 111] width 68 height 16
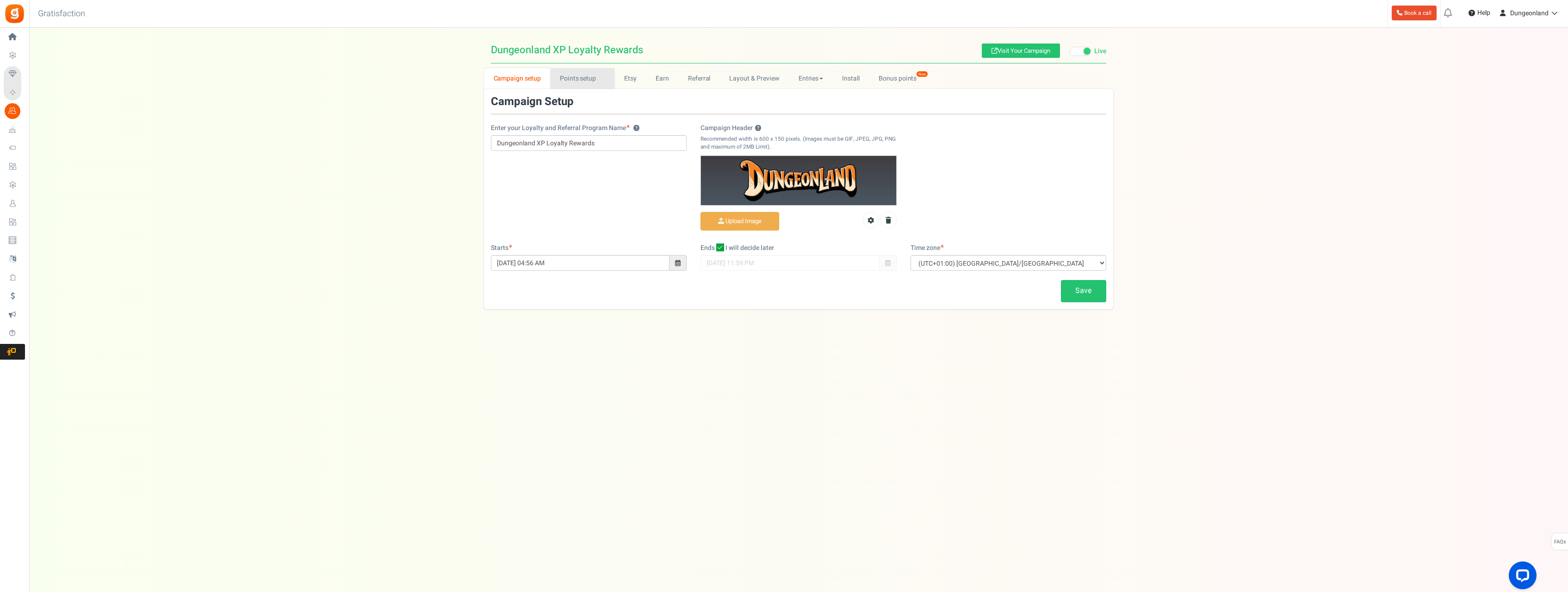
click at [587, 76] on link "Points setup New" at bounding box center [583, 79] width 65 height 21
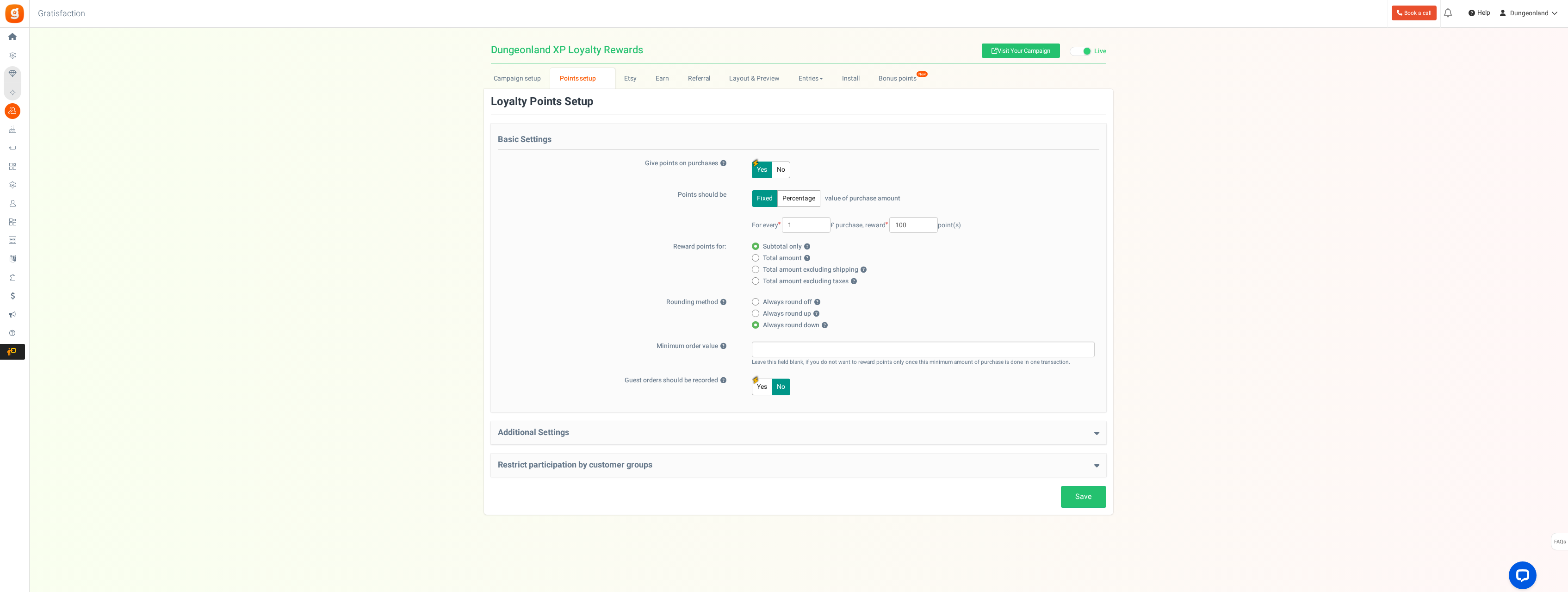
click at [1096, 435] on icon at bounding box center [1097, 433] width 5 height 9
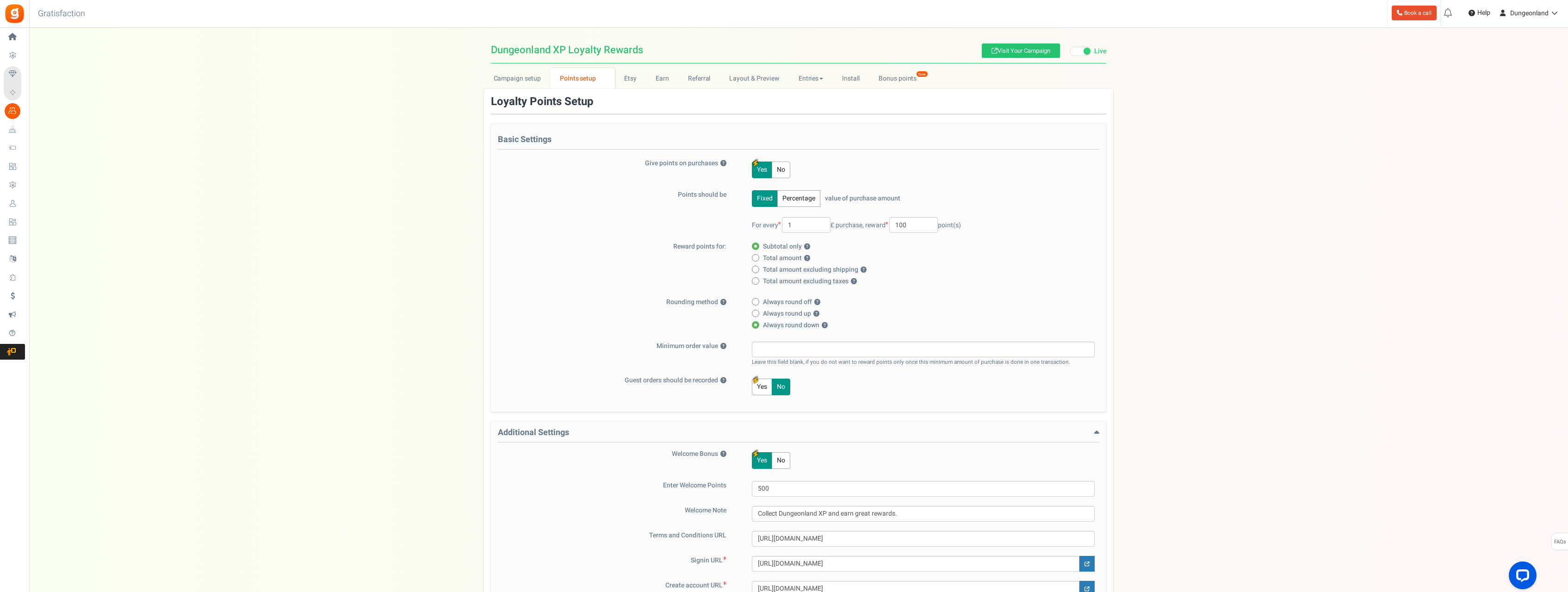
scroll to position [189, 0]
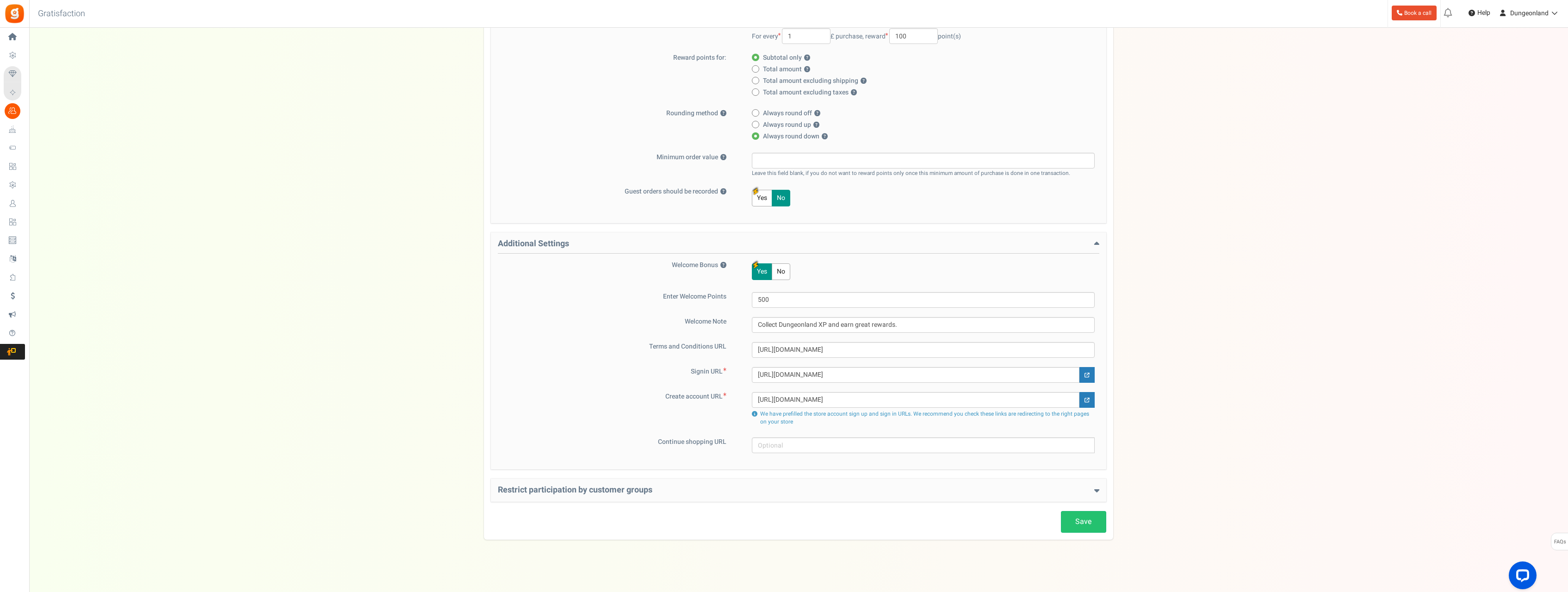
click at [1096, 491] on icon at bounding box center [1097, 490] width 5 height 9
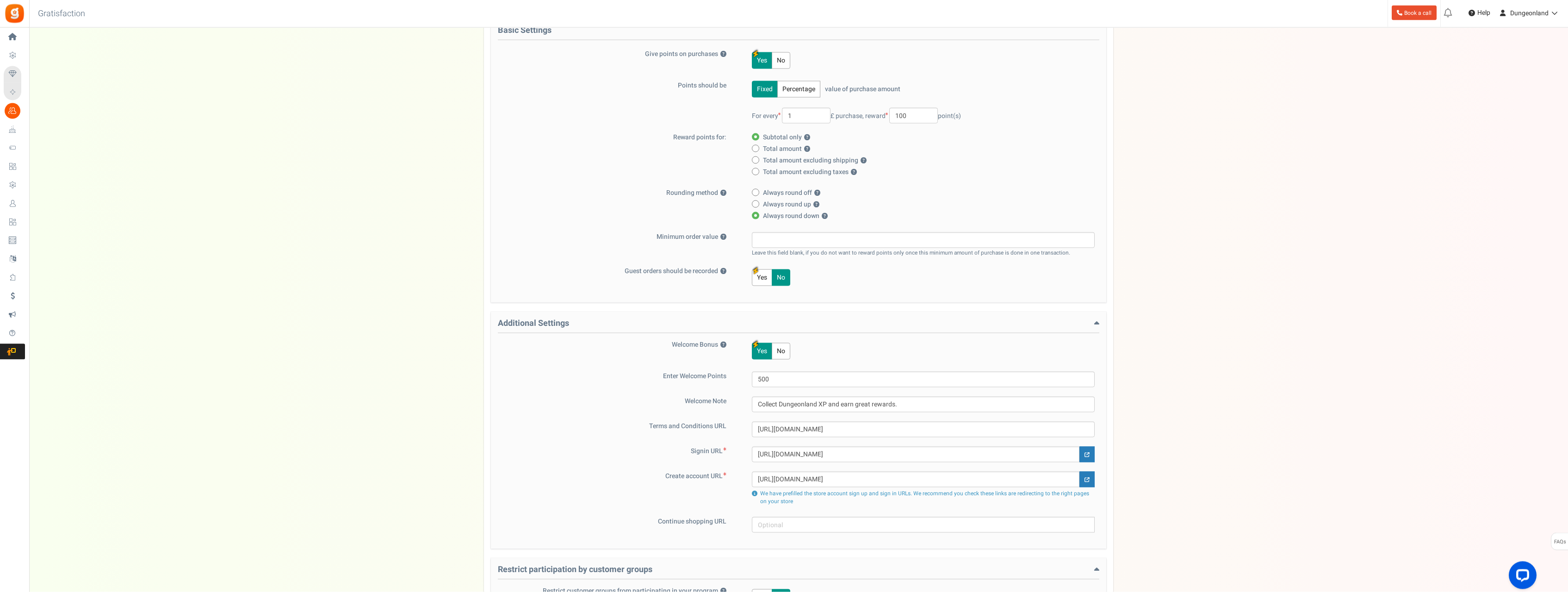
scroll to position [0, 0]
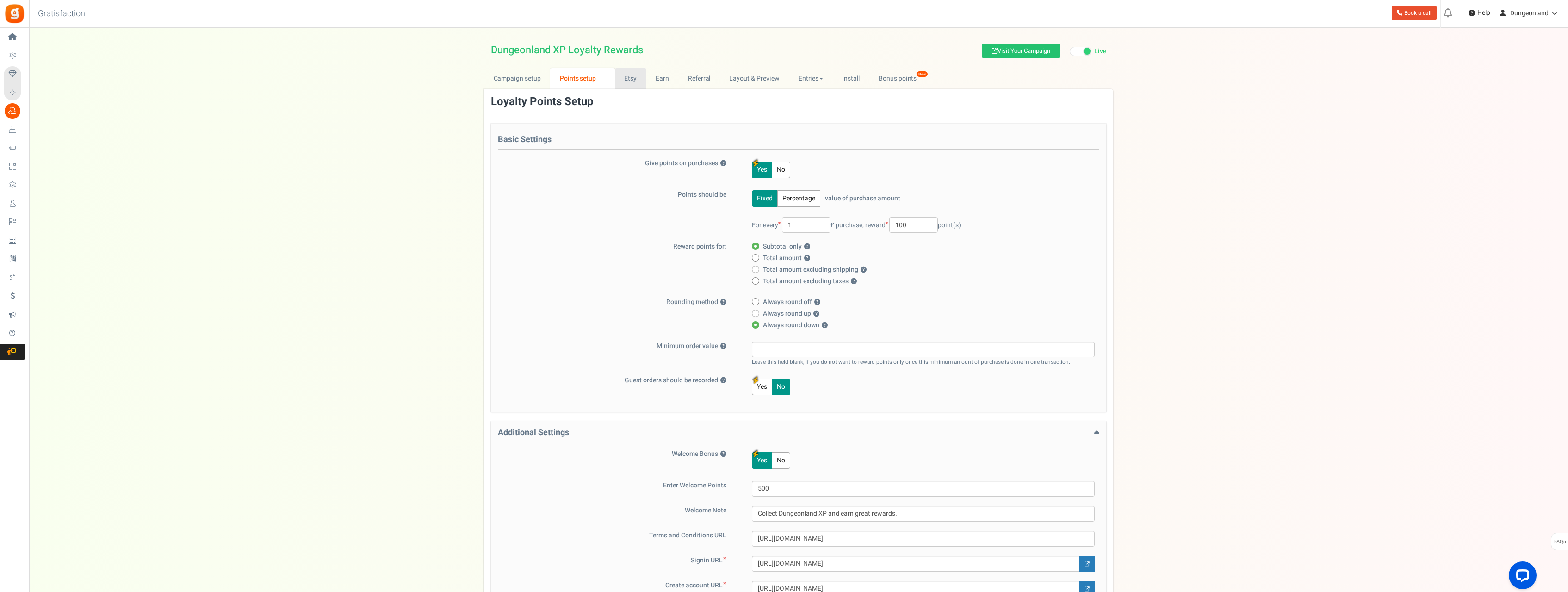
click at [632, 81] on link "Etsy" at bounding box center [631, 79] width 32 height 21
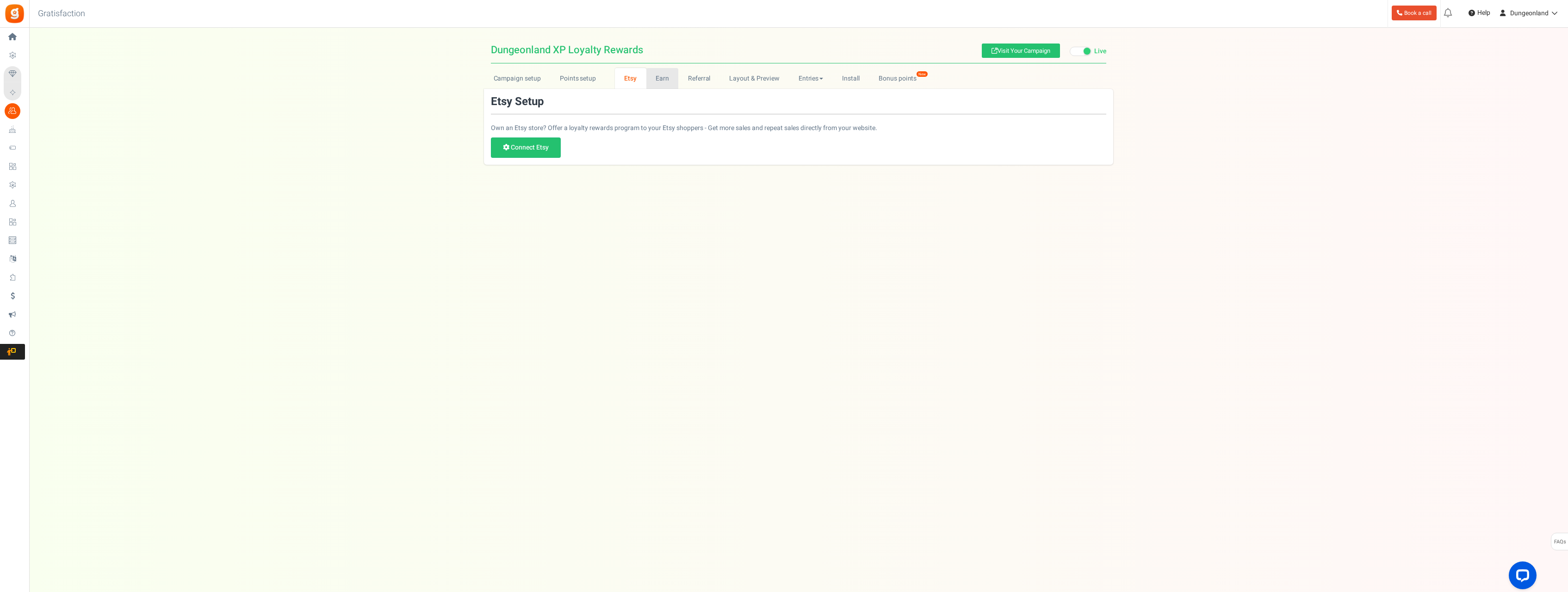
click at [662, 80] on link "Earn" at bounding box center [662, 79] width 32 height 21
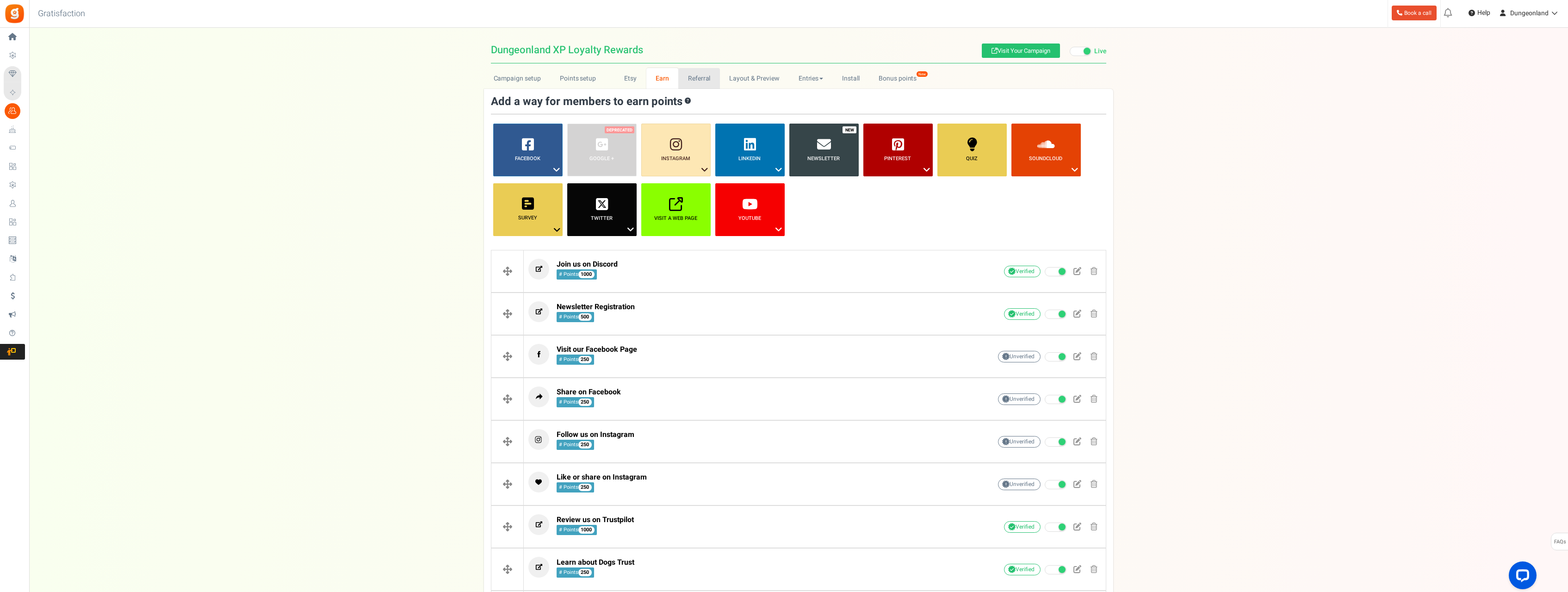
click at [703, 84] on link "Referral" at bounding box center [699, 79] width 41 height 21
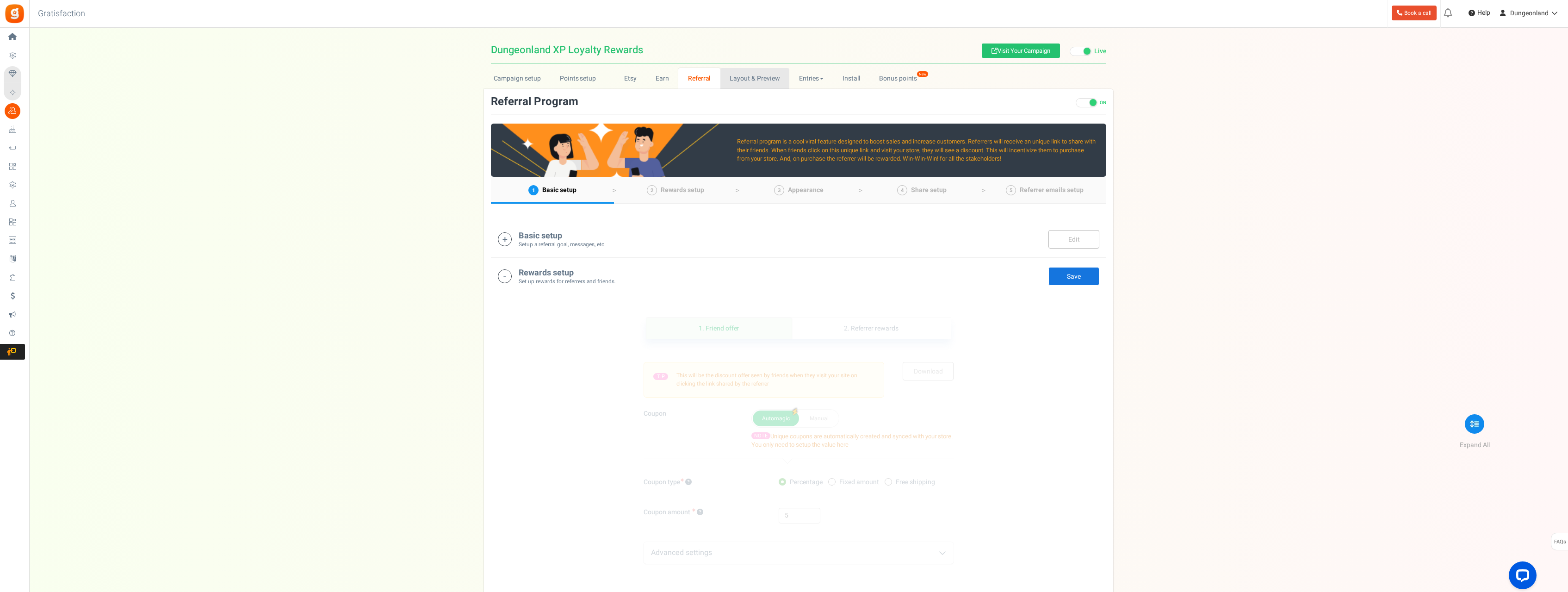
click at [753, 79] on link "Layout & Preview" at bounding box center [754, 79] width 69 height 21
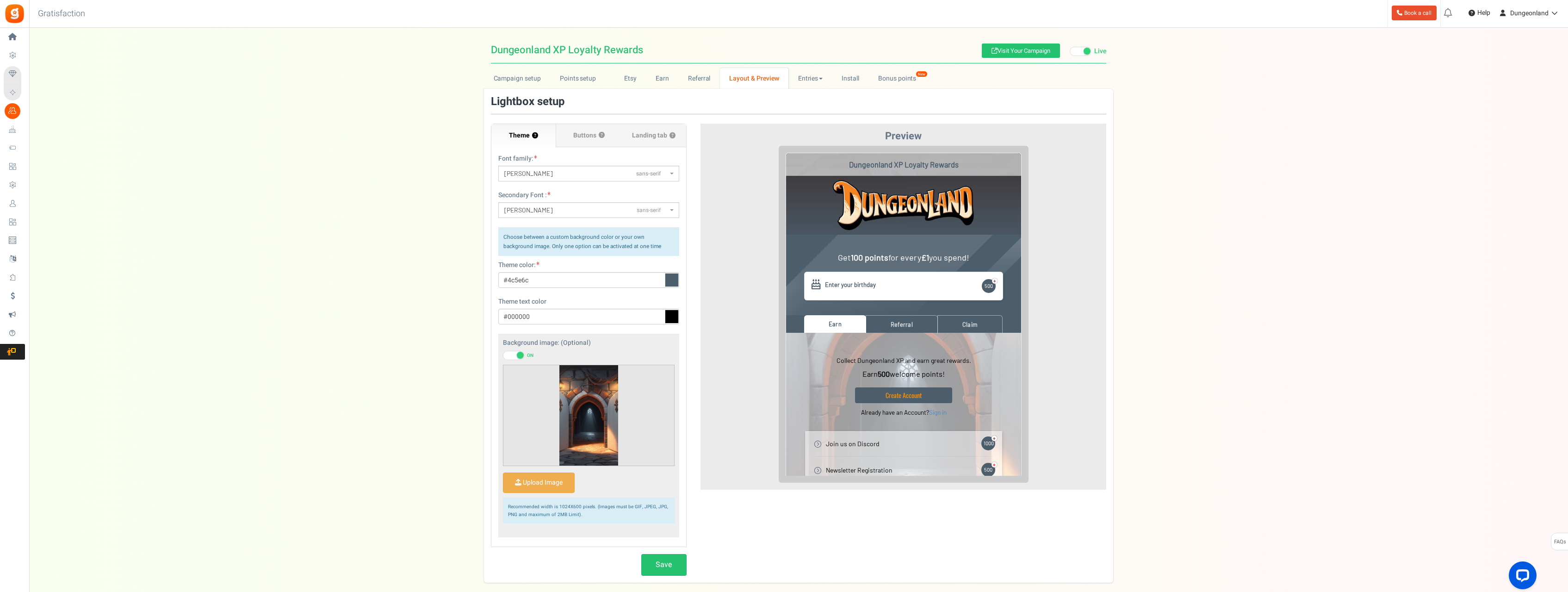
click at [513, 354] on span at bounding box center [514, 355] width 22 height 9
click at [503, 354] on input "ON OFF" at bounding box center [503, 356] width 0 height 6
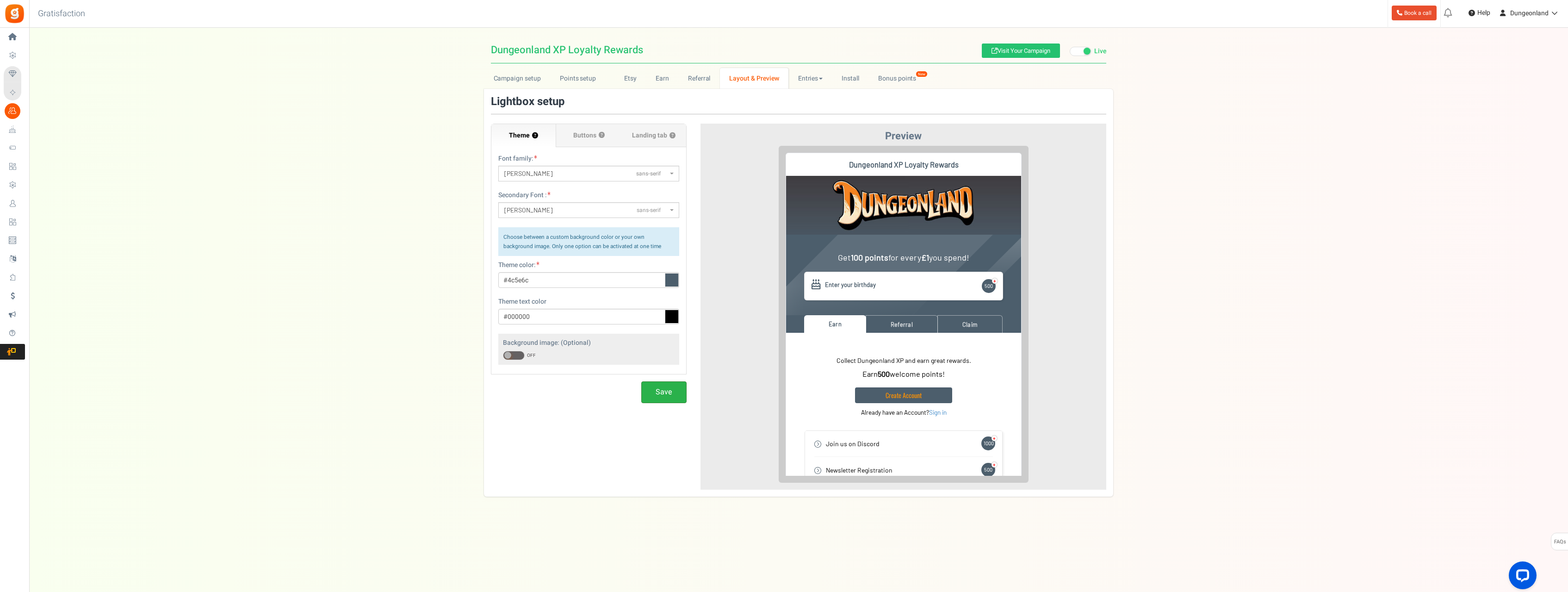
click at [672, 390] on button "Save" at bounding box center [664, 392] width 45 height 22
click at [892, 83] on link "Bonus points New" at bounding box center [901, 79] width 66 height 21
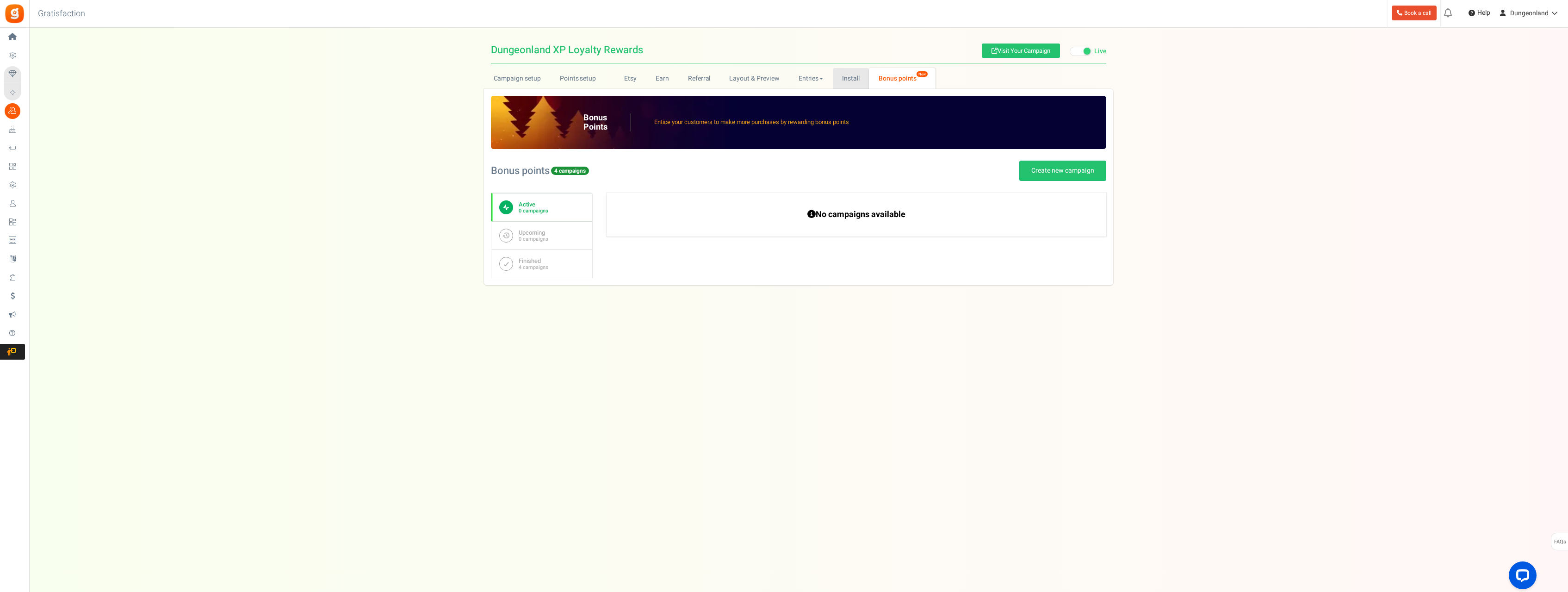
click at [850, 79] on link "Install" at bounding box center [851, 79] width 37 height 21
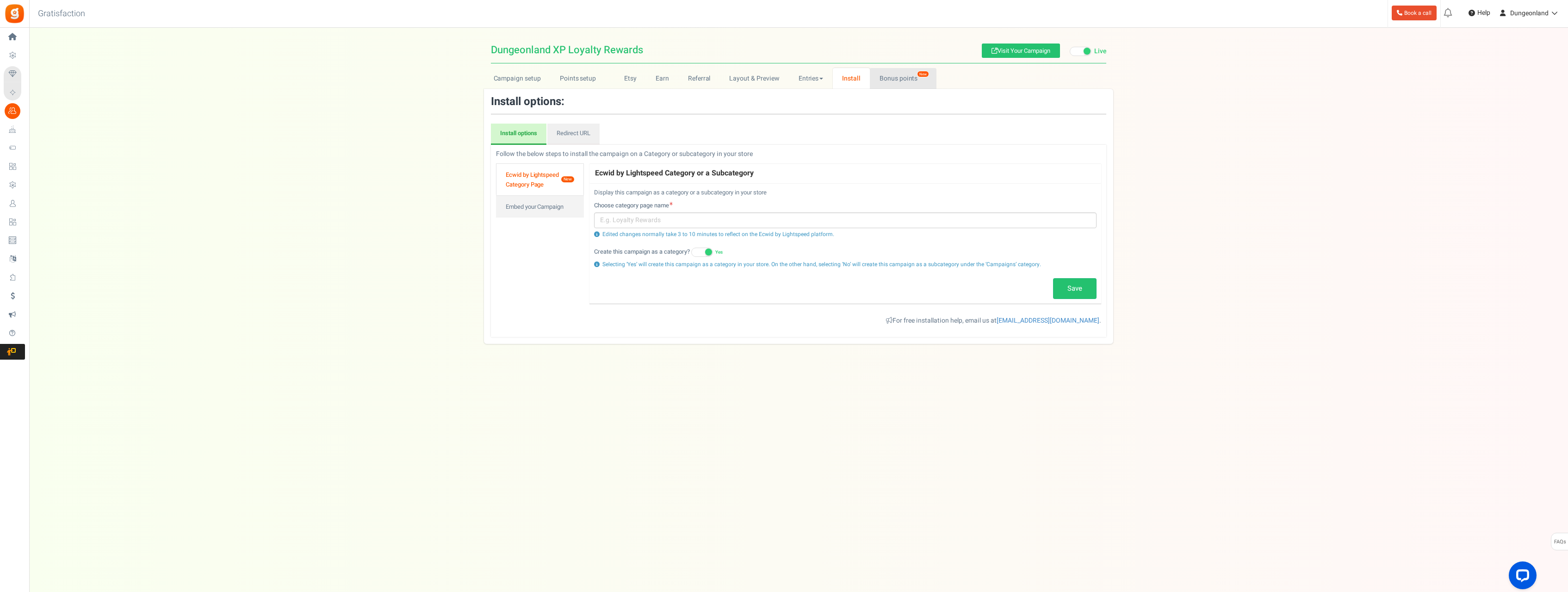
click at [900, 79] on link "Bonus points New" at bounding box center [903, 79] width 66 height 21
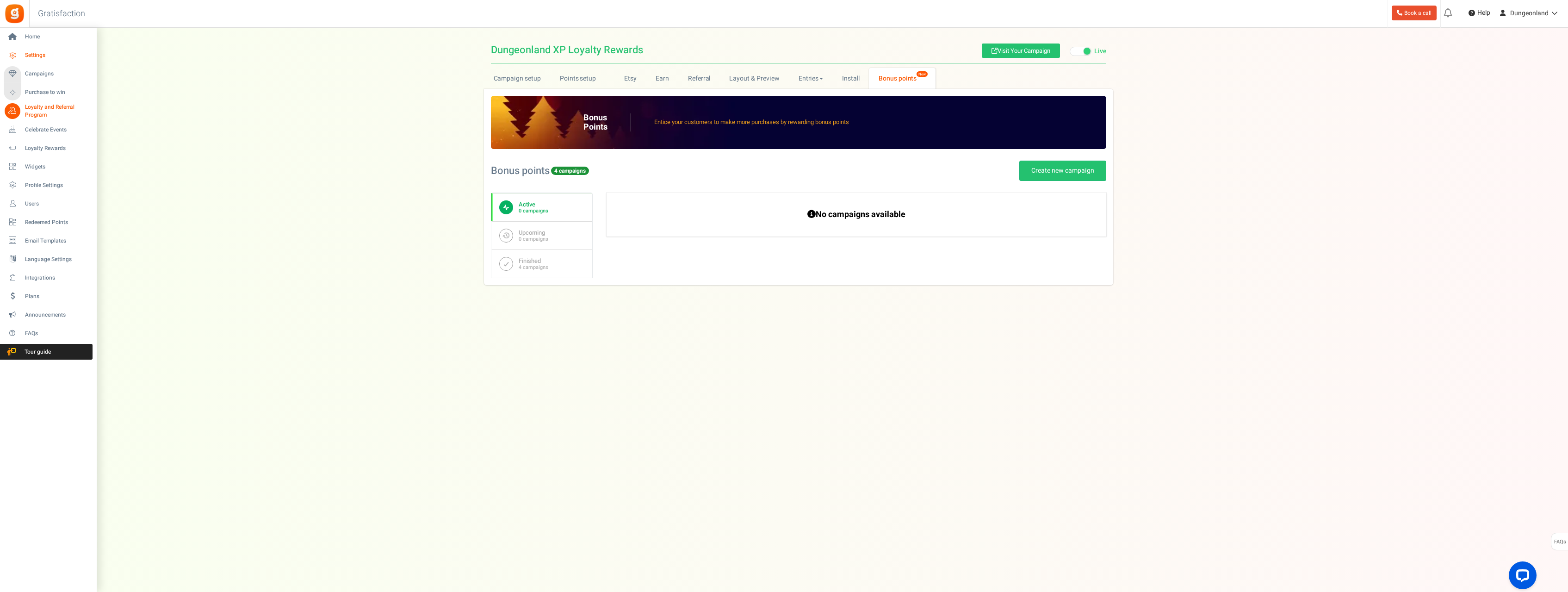
click at [33, 55] on span "Settings" at bounding box center [57, 55] width 65 height 8
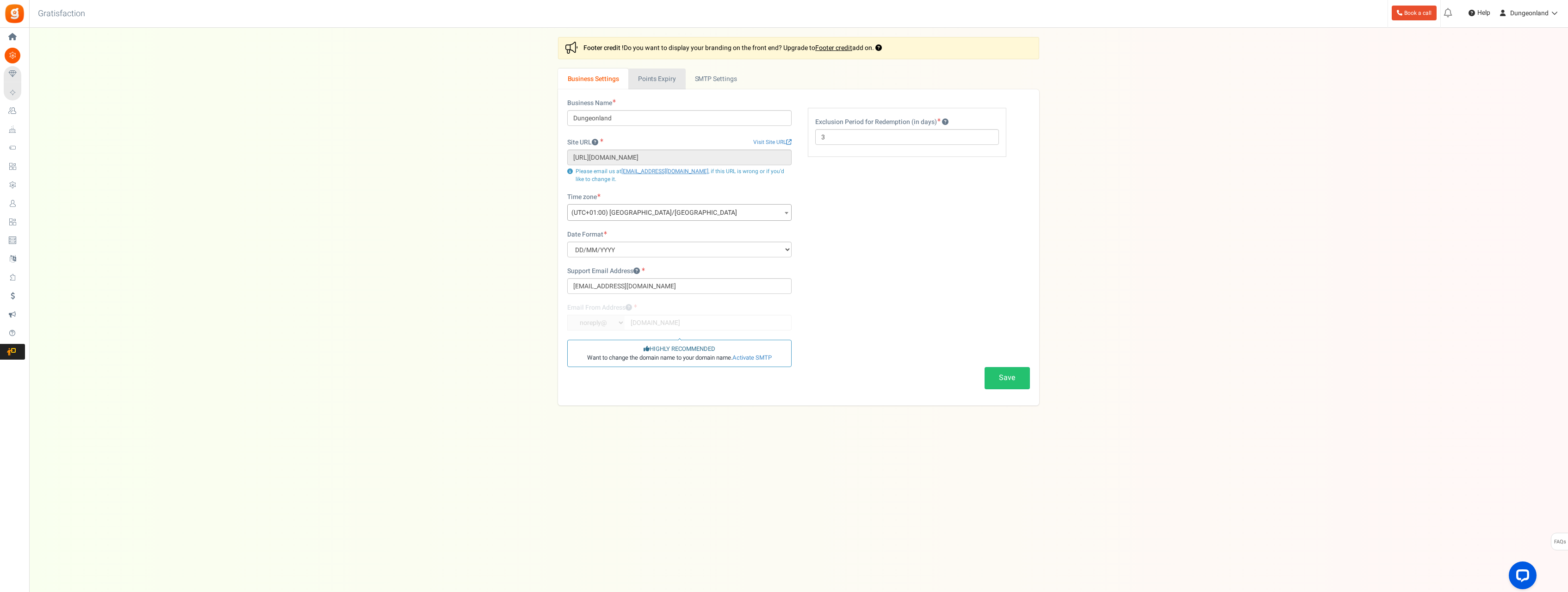
click at [662, 77] on link "Points Expiry" at bounding box center [656, 79] width 57 height 21
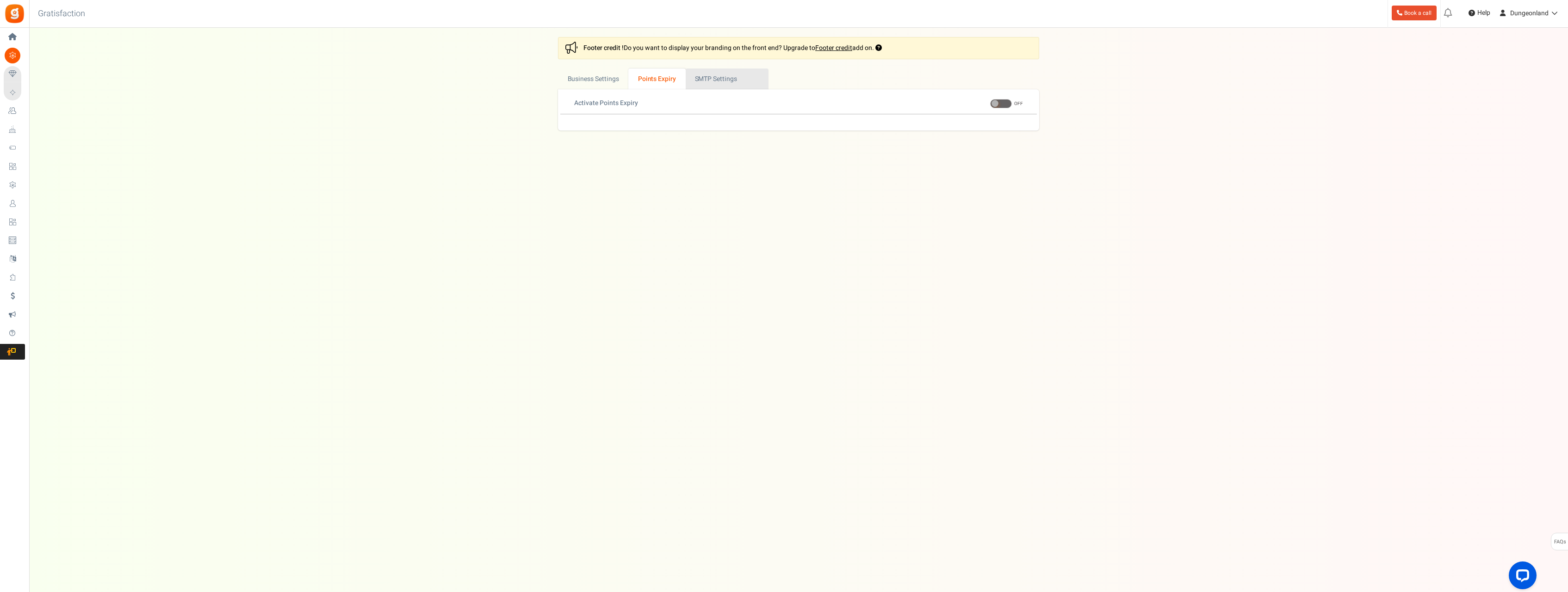
click at [707, 77] on link "Active SMTP Settings" at bounding box center [727, 79] width 83 height 21
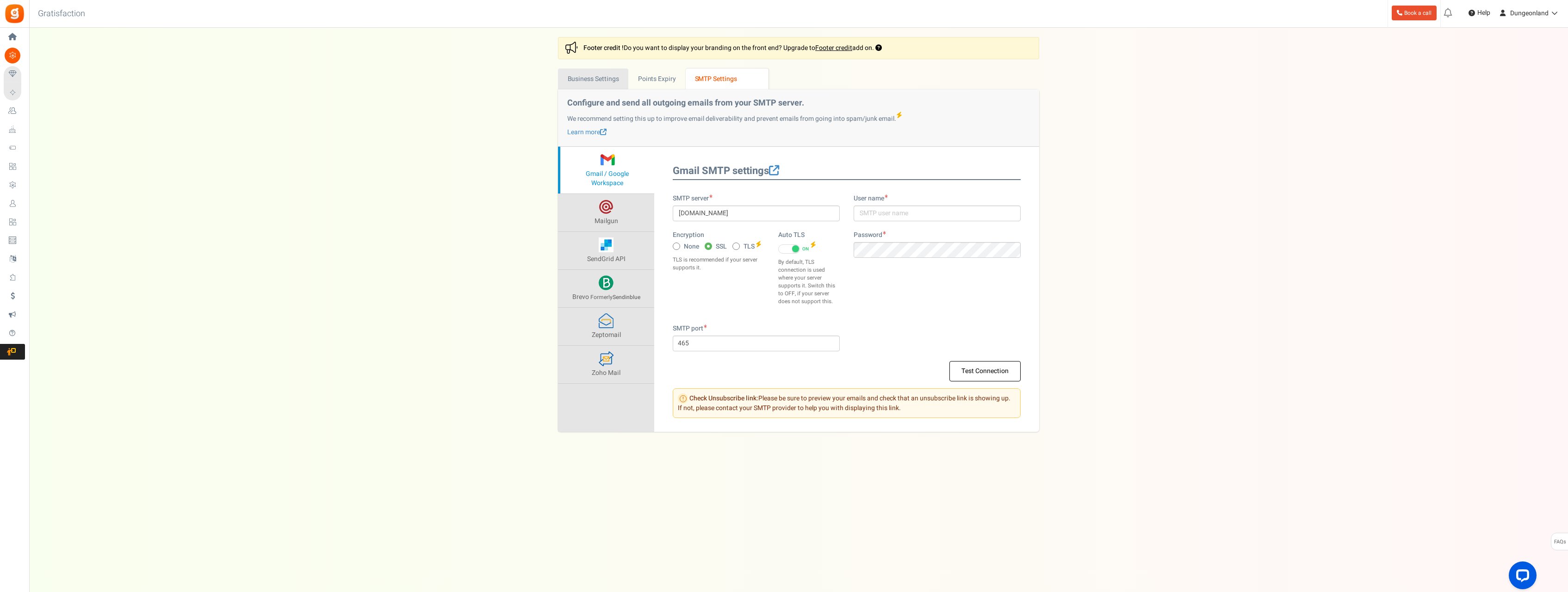
click at [600, 78] on link "Business Settings" at bounding box center [593, 79] width 71 height 21
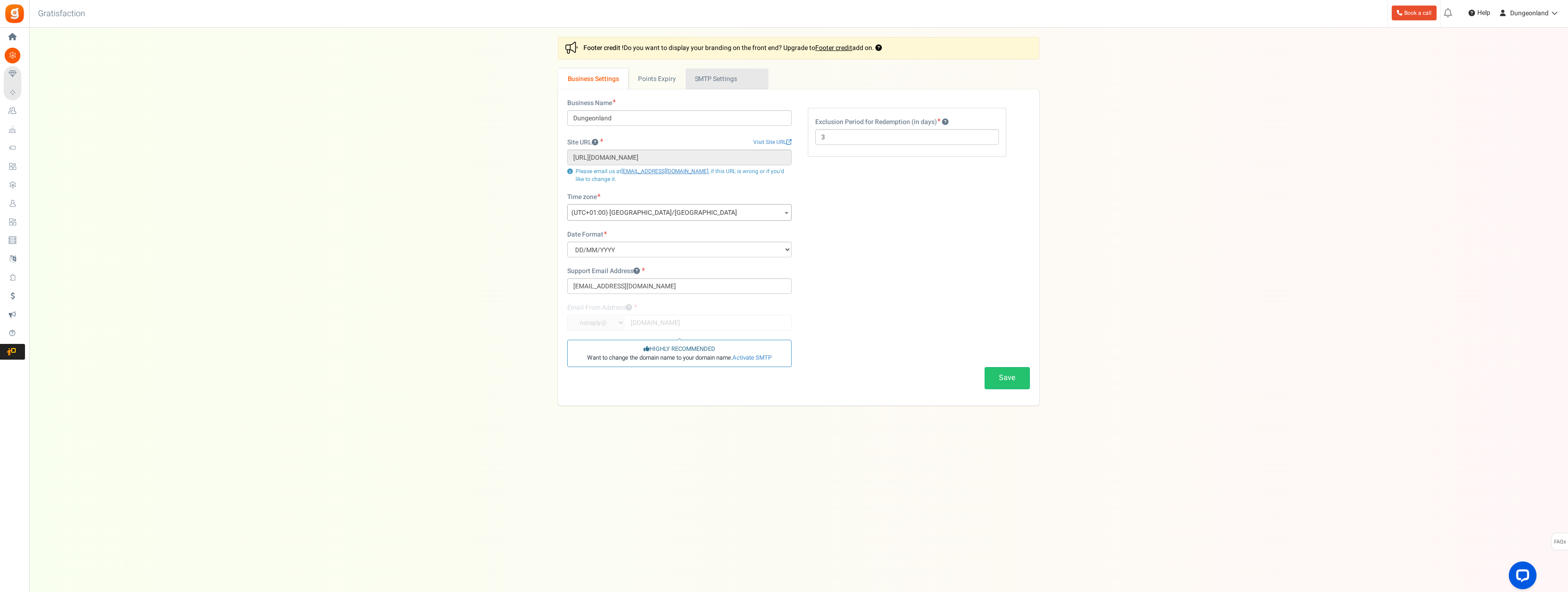
click at [716, 80] on link "Active SMTP Settings" at bounding box center [727, 79] width 83 height 21
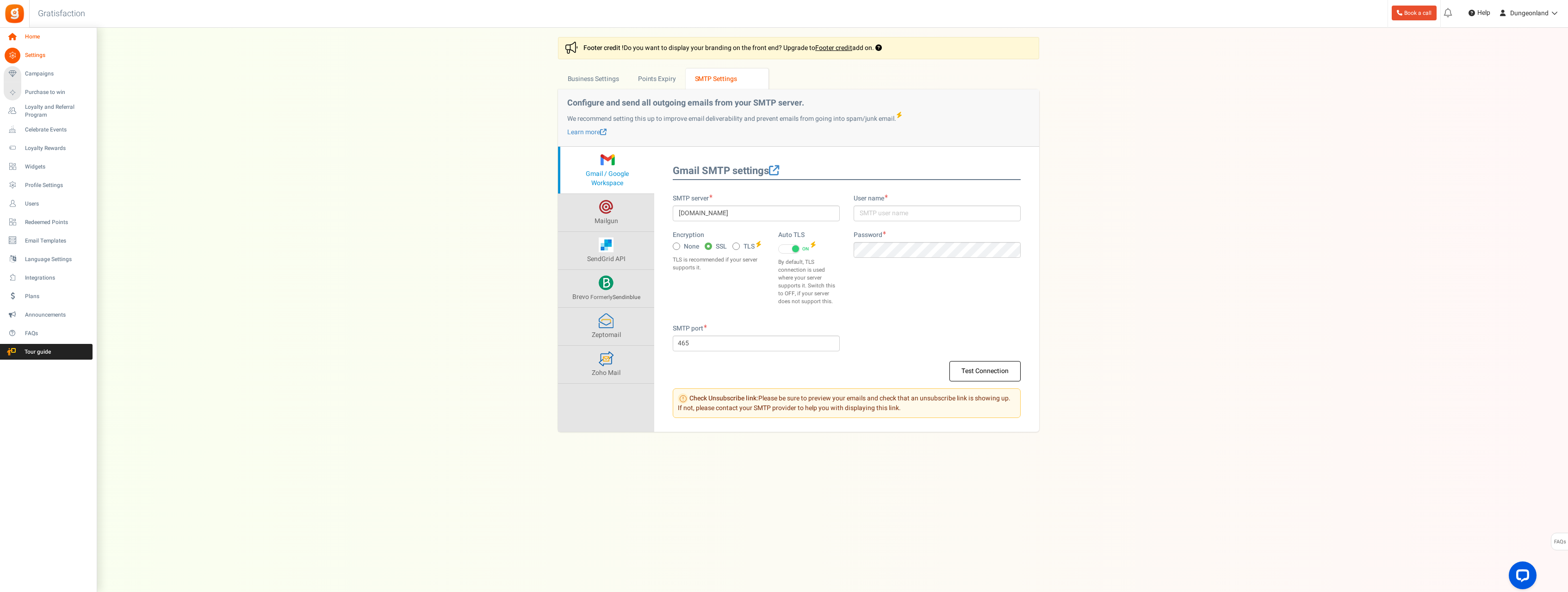
click at [15, 36] on icon at bounding box center [13, 37] width 16 height 16
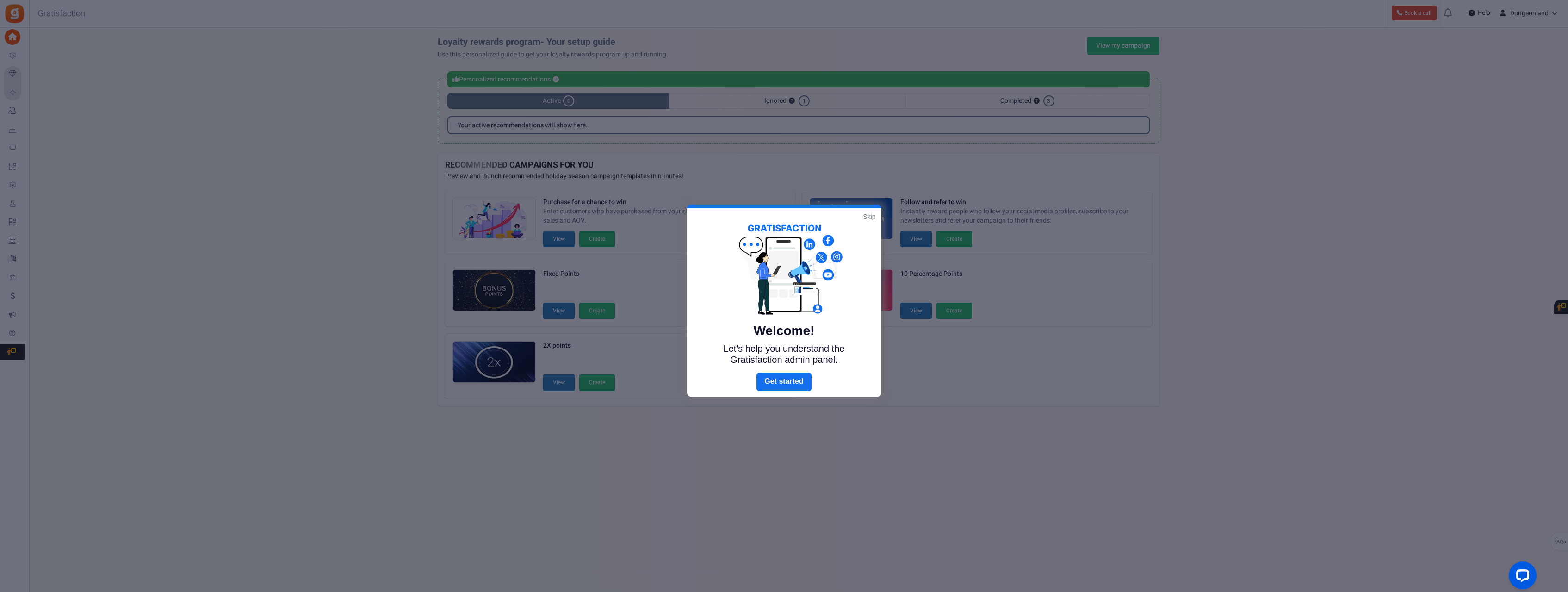
click at [869, 217] on link "Skip" at bounding box center [869, 216] width 13 height 9
